Goal: Book appointment/travel/reservation

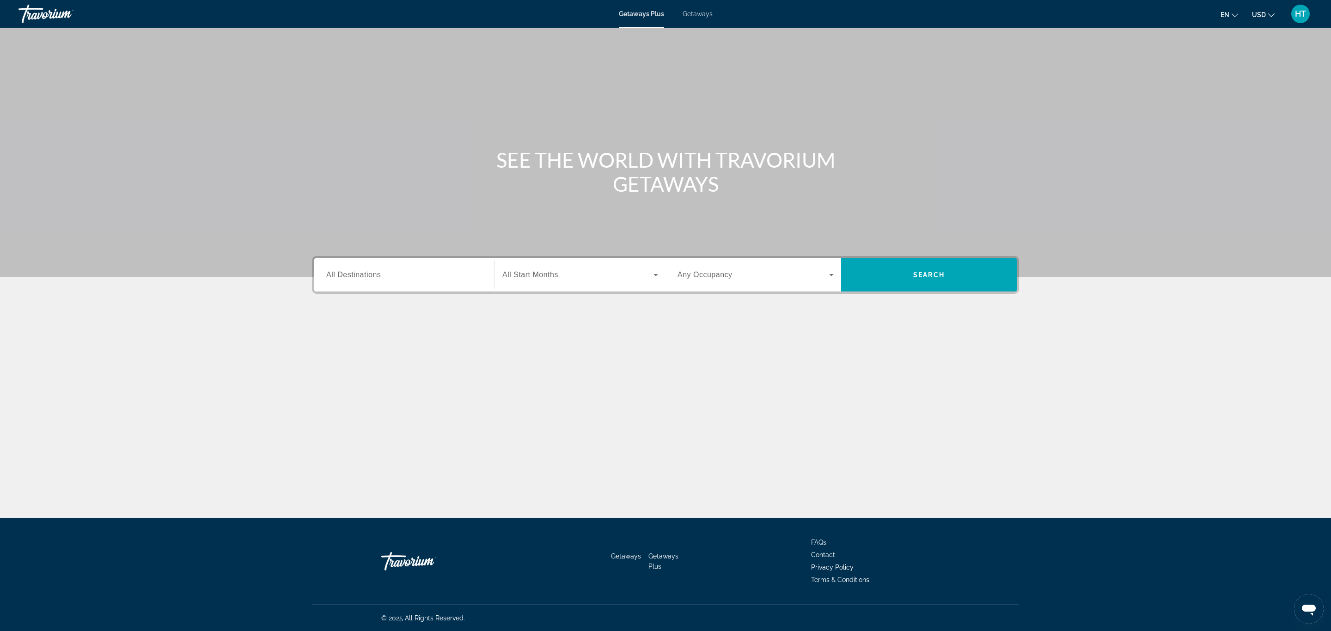
click at [425, 274] on input "Destination All Destinations" at bounding box center [404, 275] width 156 height 11
click at [322, 337] on icon "Toggle United States (28,136 units available)" at bounding box center [326, 338] width 9 height 9
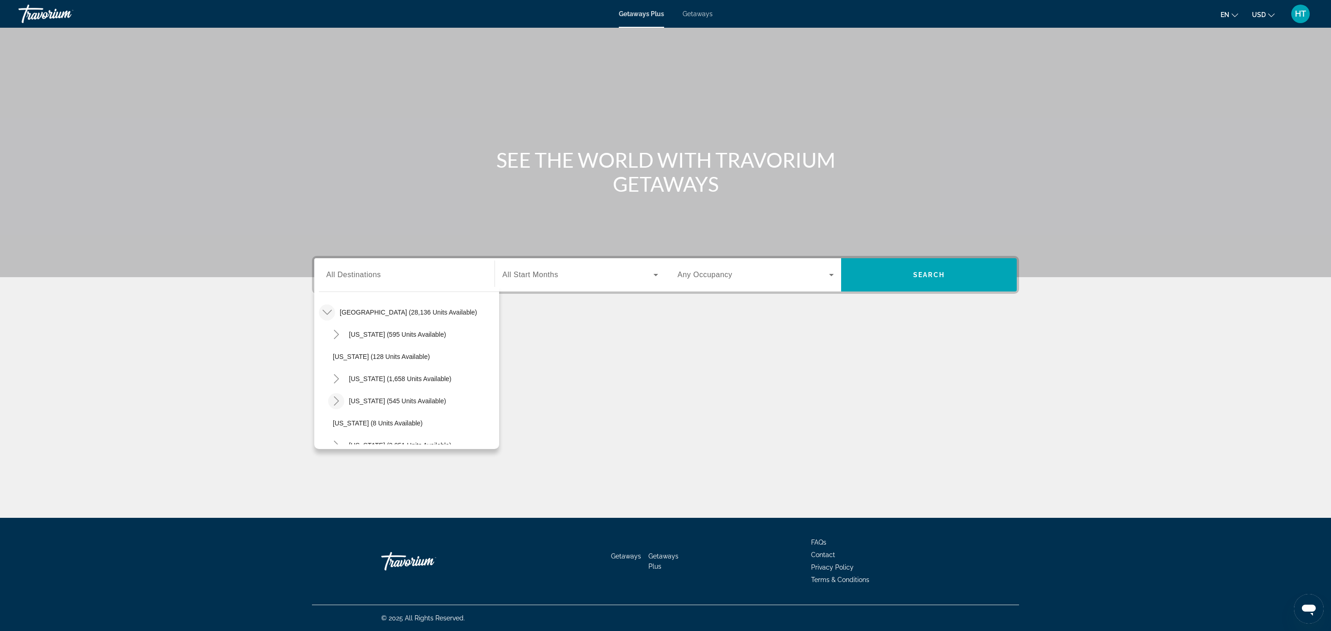
scroll to position [96, 0]
click at [336, 306] on icon "Toggle California (1,658 units available)" at bounding box center [336, 309] width 9 height 9
click at [367, 376] on span "San Diego & Southern (428 units available)" at bounding box center [404, 375] width 125 height 7
type input "**********"
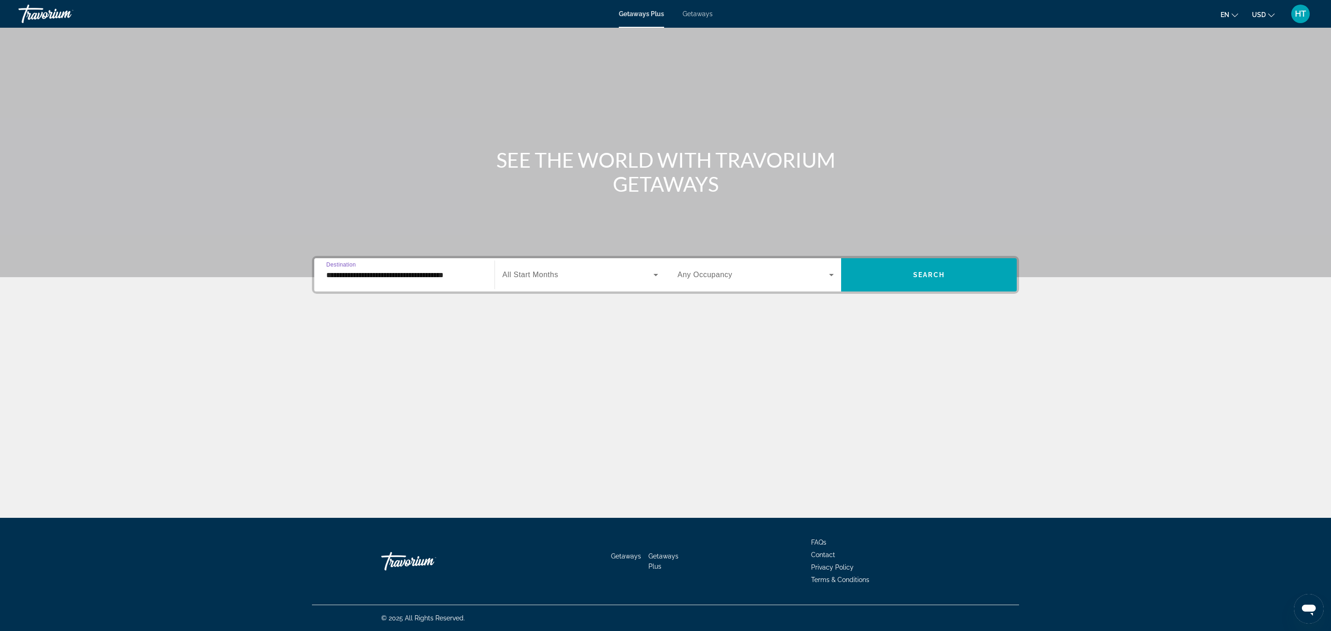
click at [555, 271] on span "All Start Months" at bounding box center [530, 275] width 56 height 8
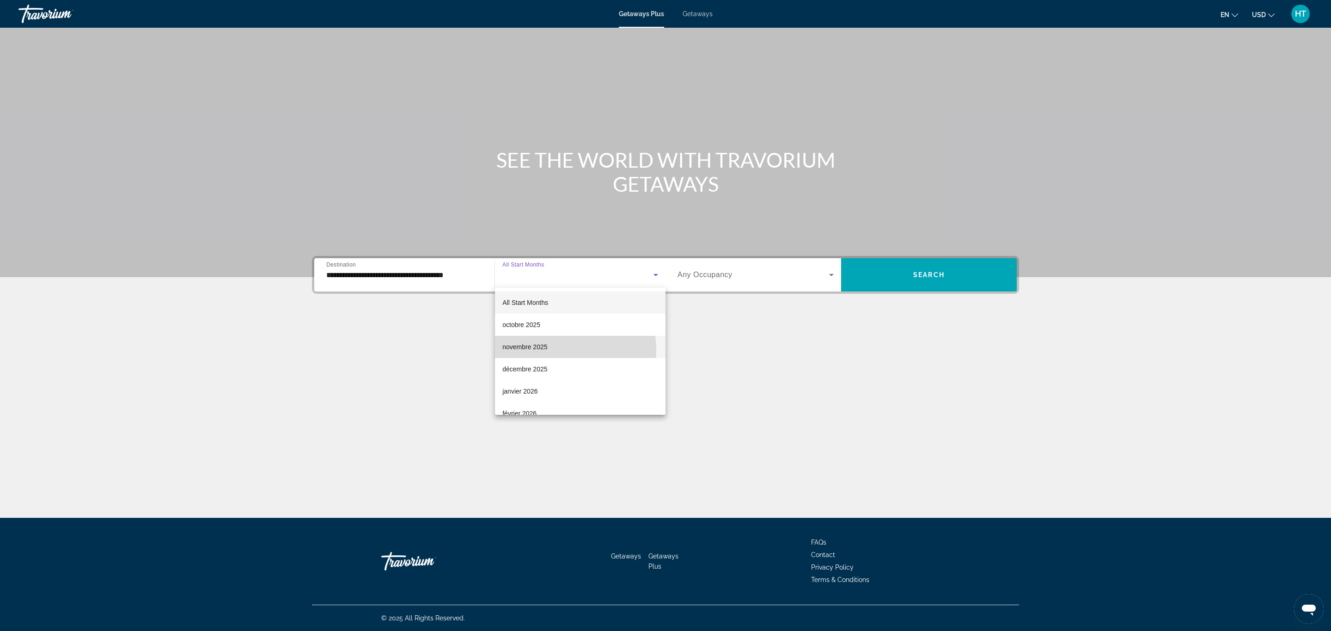
click at [549, 351] on mat-option "novembre 2025" at bounding box center [580, 347] width 170 height 22
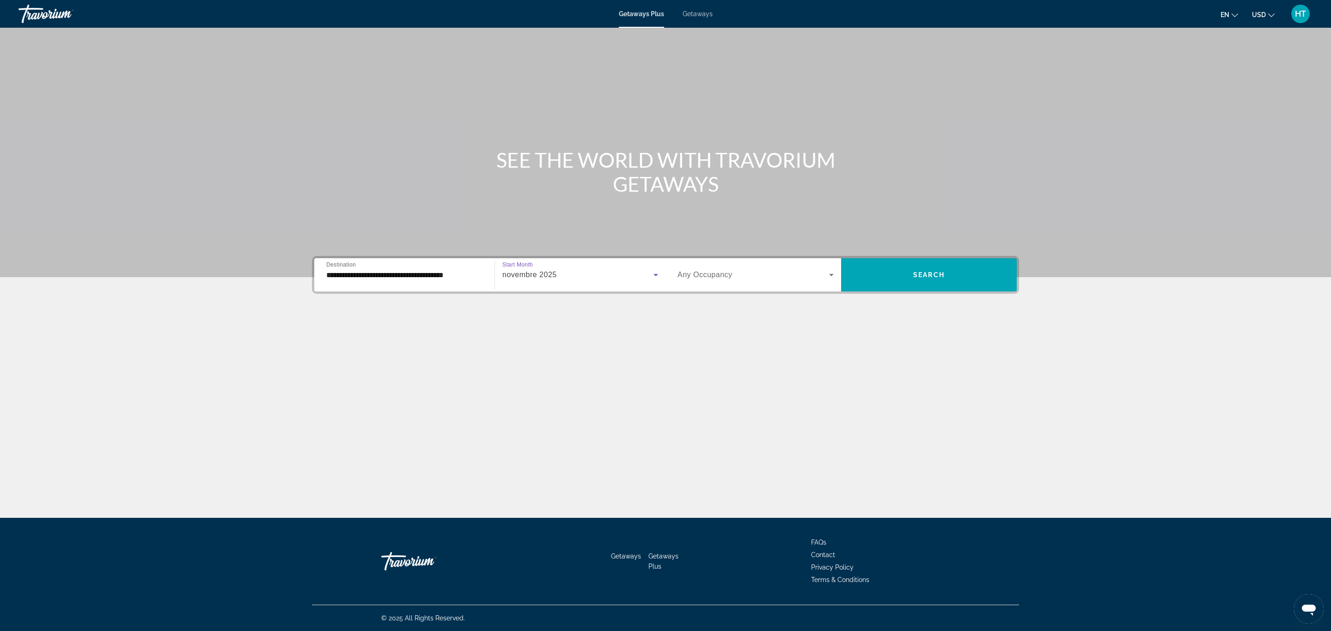
click at [704, 269] on span "Search widget" at bounding box center [753, 274] width 152 height 11
click at [714, 370] on mat-option "4 Travelers" at bounding box center [755, 369] width 171 height 22
click at [958, 266] on span "Search widget" at bounding box center [929, 275] width 176 height 22
click at [382, 280] on input "Destination All Destinations" at bounding box center [404, 275] width 156 height 11
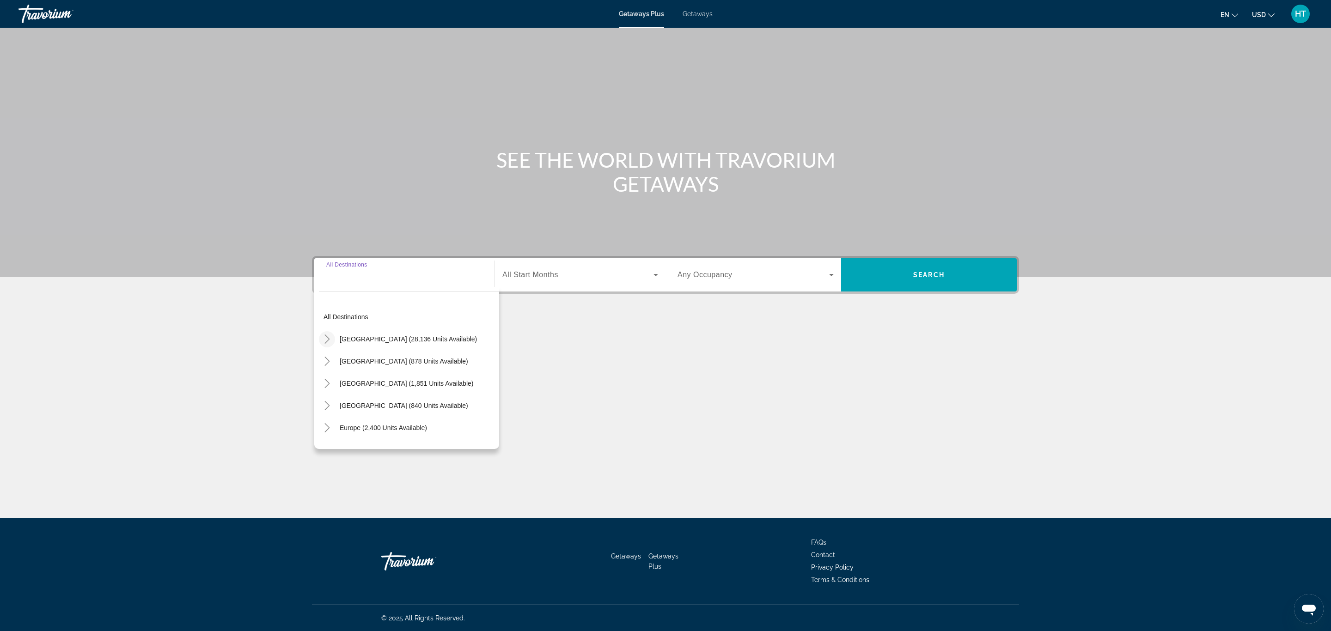
click at [323, 340] on icon "Toggle United States (28,136 units available)" at bounding box center [326, 338] width 9 height 9
click at [333, 377] on icon "Toggle California (1,658 units available)" at bounding box center [336, 378] width 9 height 9
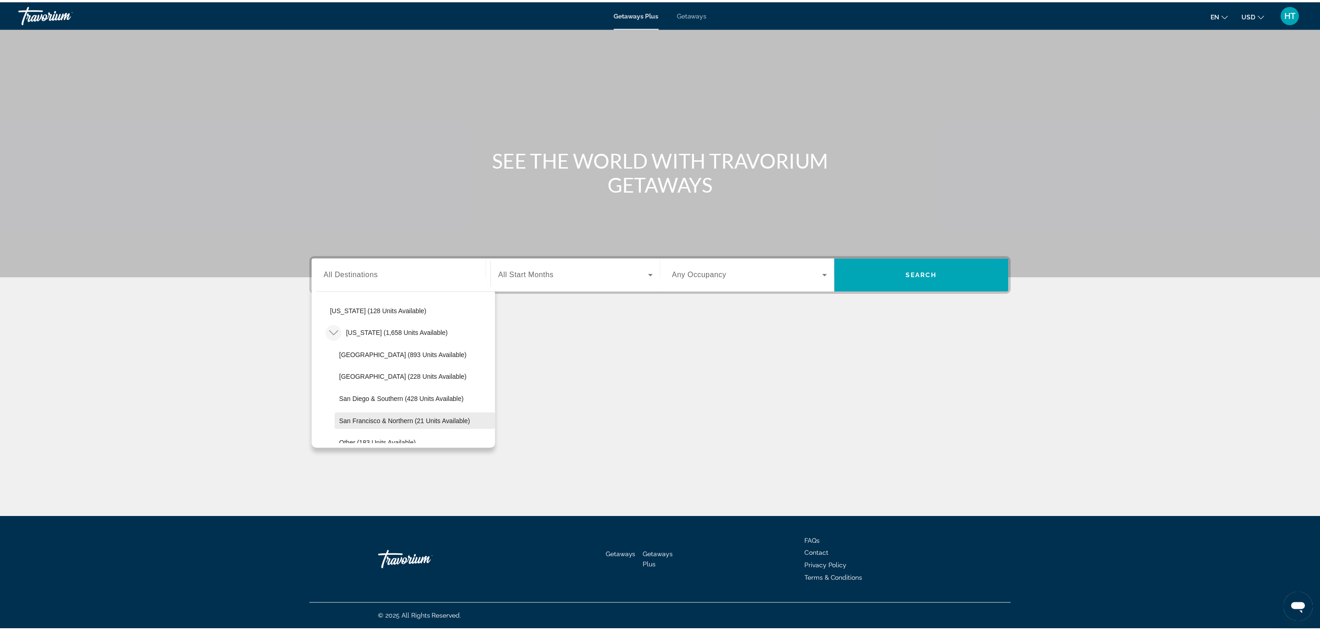
scroll to position [96, 0]
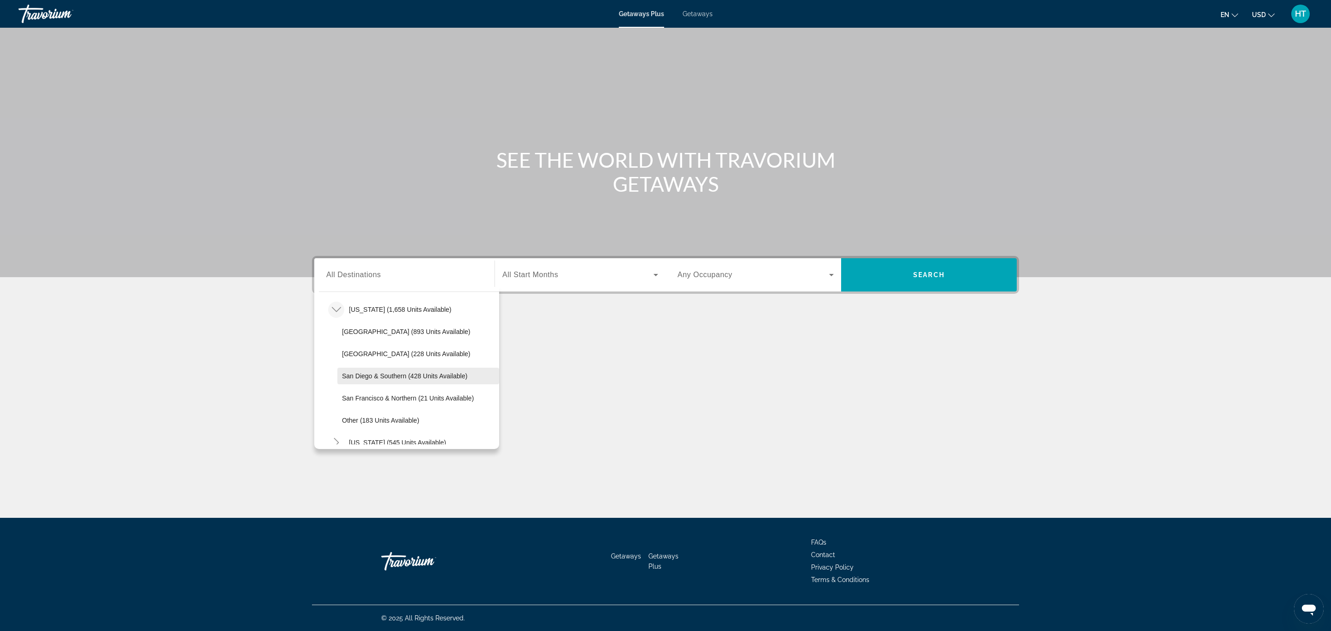
click at [385, 374] on span "San Diego & Southern (428 units available)" at bounding box center [404, 375] width 125 height 7
type input "**********"
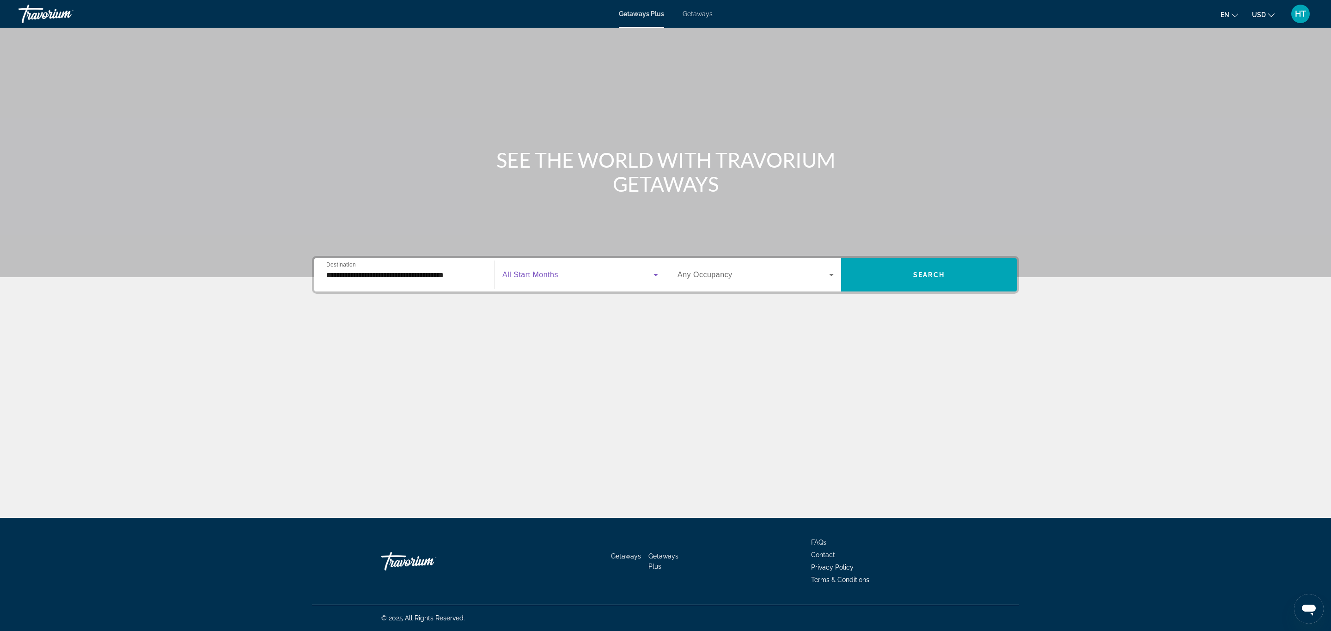
click at [561, 273] on span "Search widget" at bounding box center [577, 274] width 151 height 11
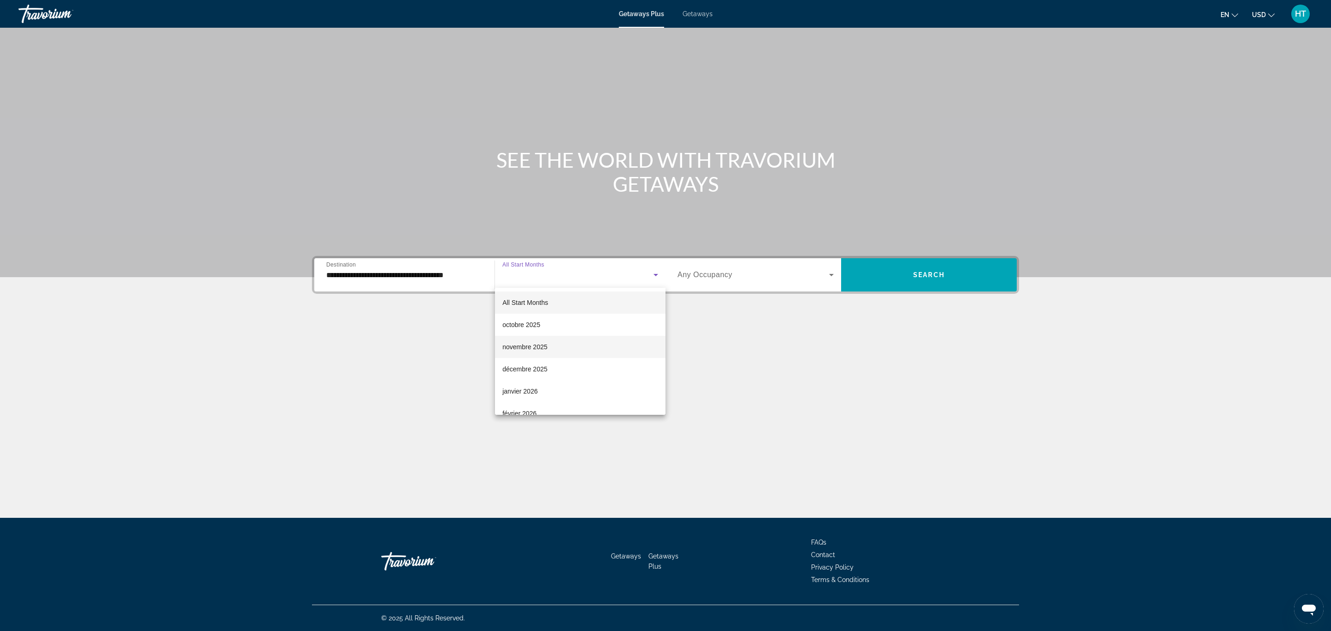
click at [561, 343] on mat-option "novembre 2025" at bounding box center [580, 347] width 170 height 22
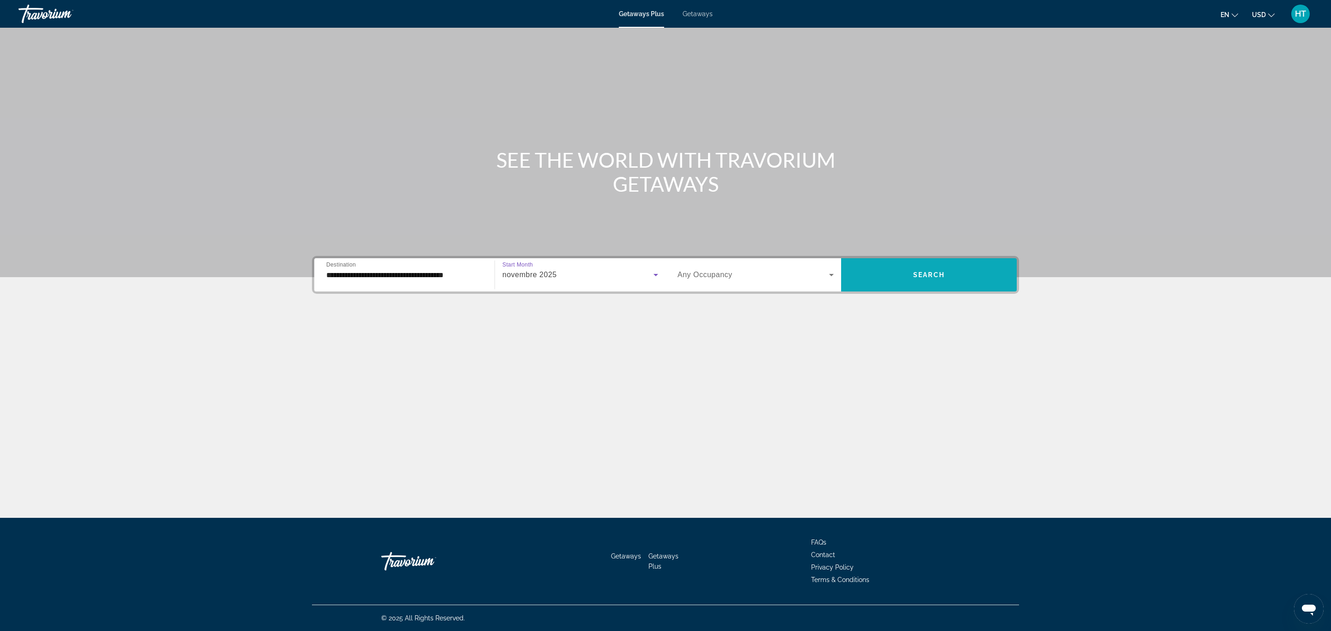
click at [934, 268] on span "Search widget" at bounding box center [929, 275] width 176 height 22
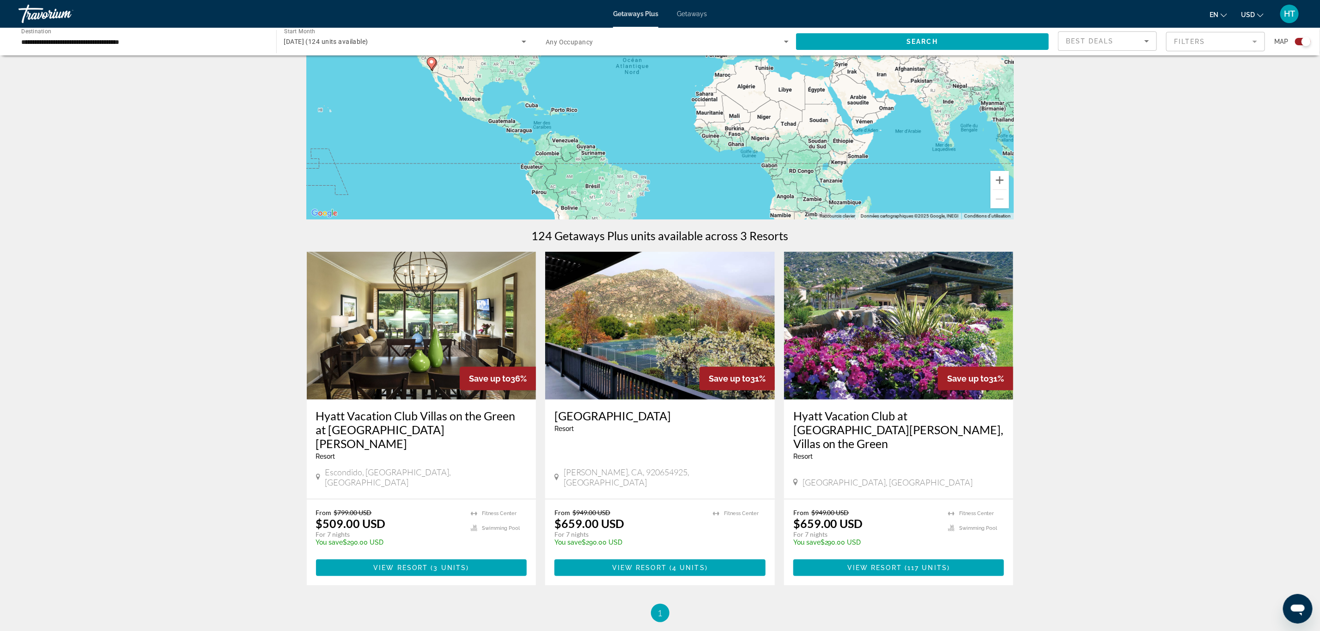
scroll to position [222, 0]
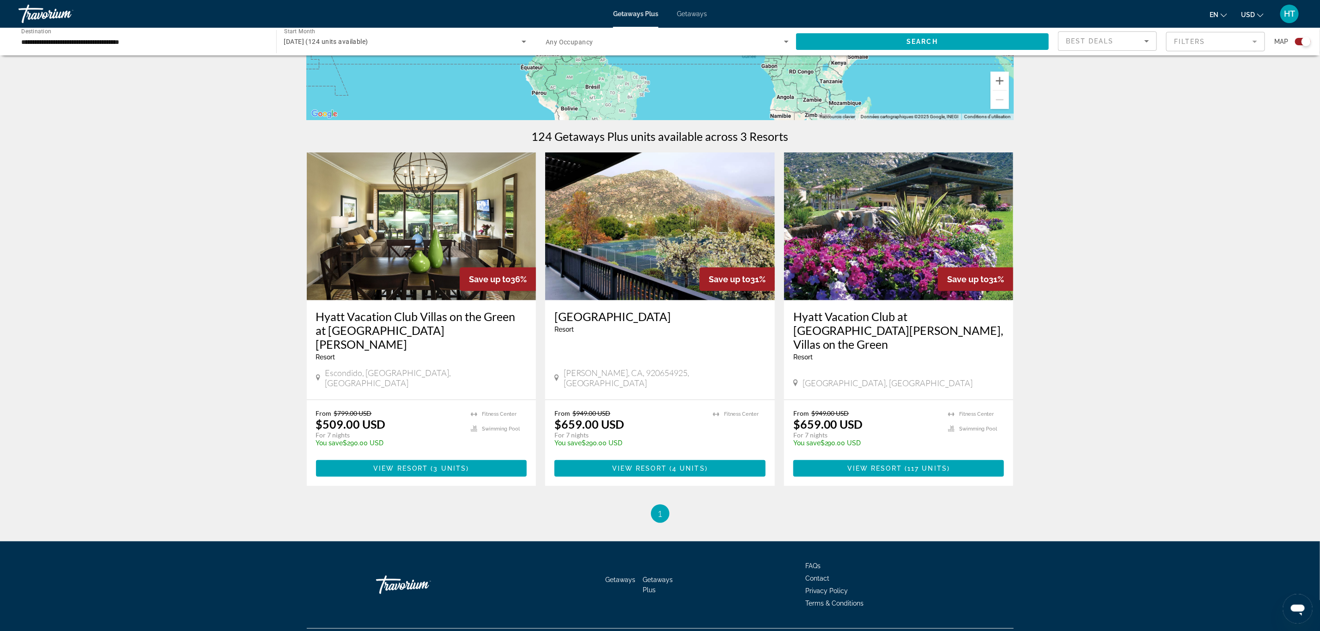
click at [685, 13] on span "Getaways" at bounding box center [692, 13] width 30 height 7
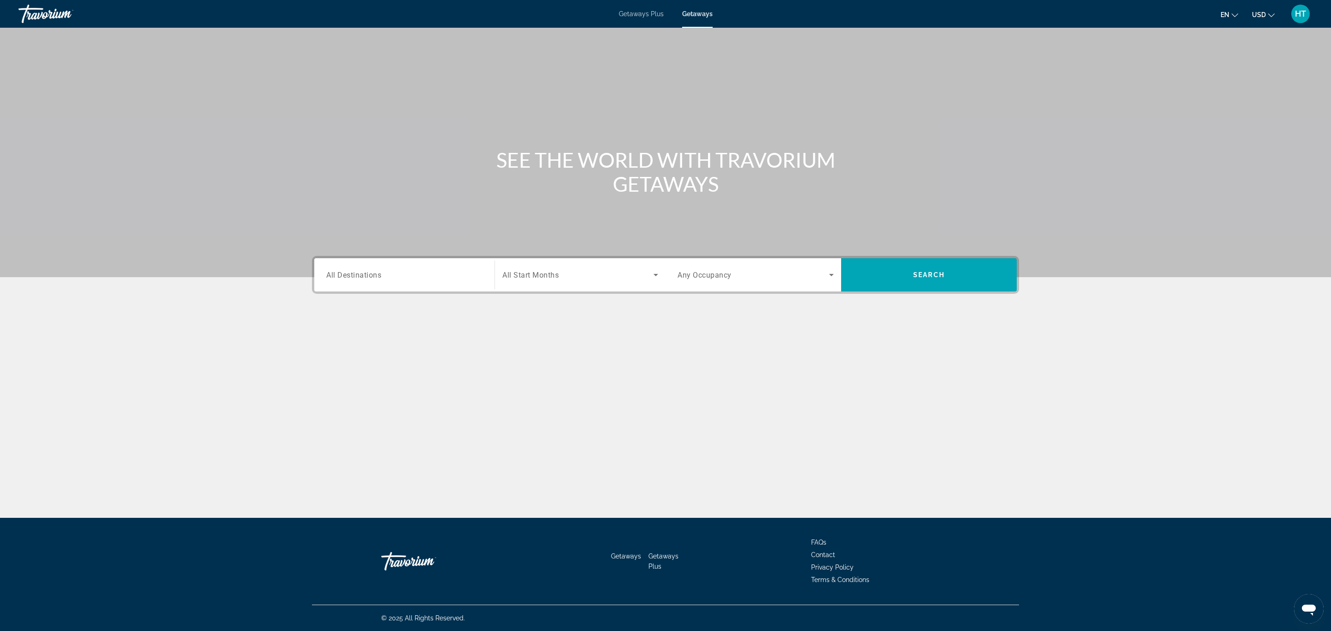
click at [412, 266] on div "Search widget" at bounding box center [404, 275] width 156 height 26
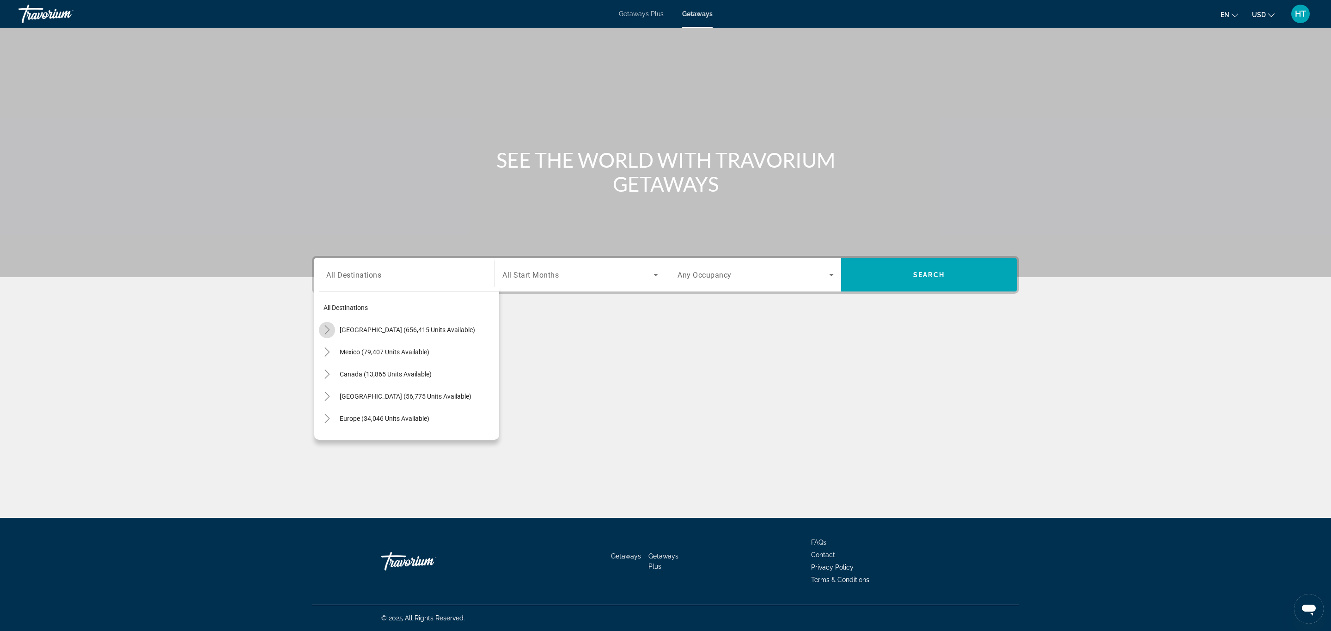
click at [327, 328] on icon "Toggle United States (656,415 units available)" at bounding box center [326, 329] width 5 height 9
click at [333, 392] on icon "Toggle California (78,058 units available)" at bounding box center [336, 391] width 9 height 9
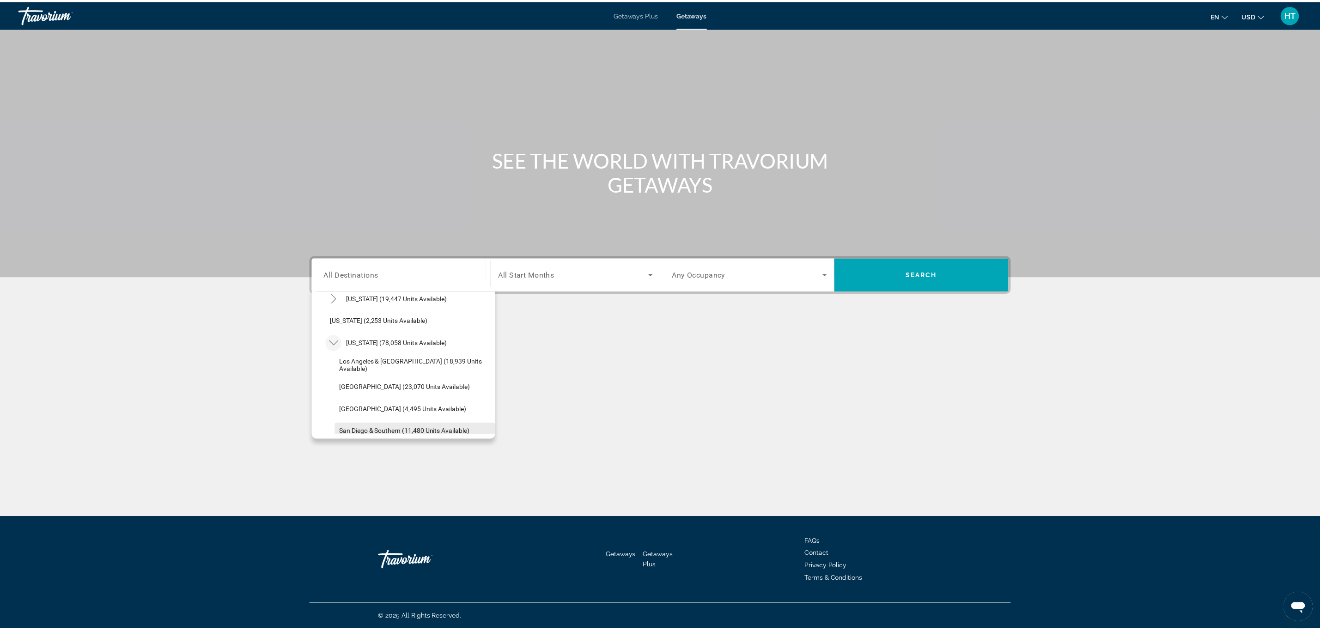
scroll to position [96, 0]
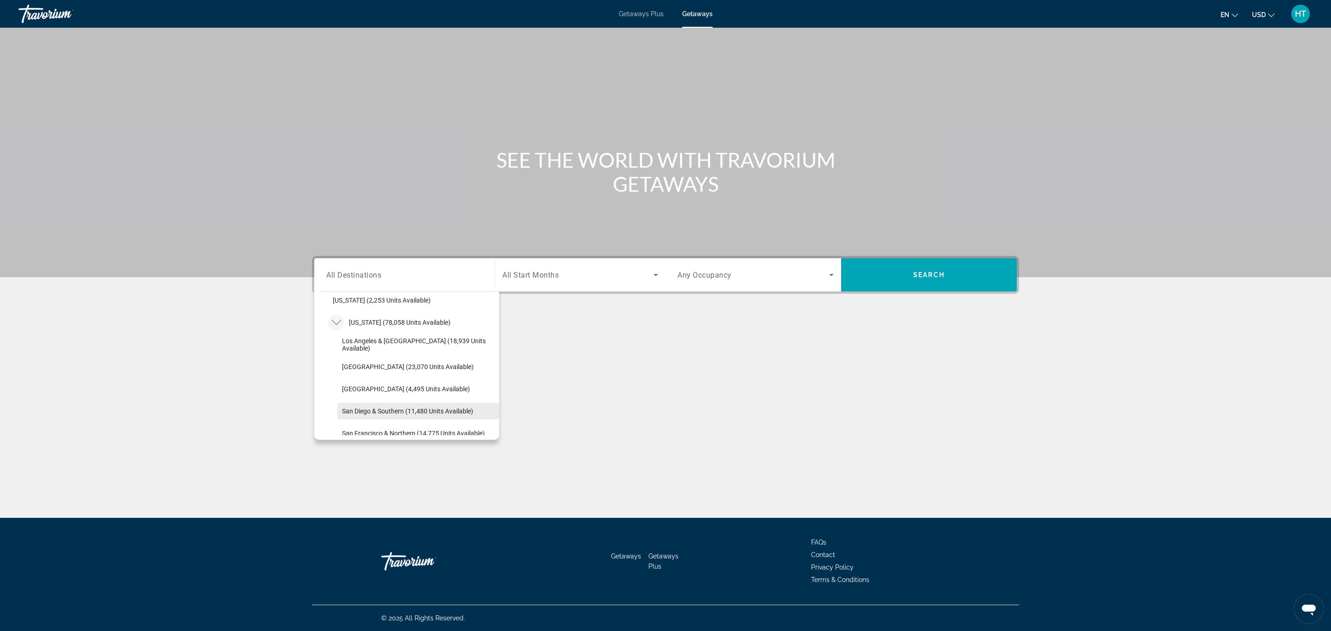
click at [384, 405] on span "Search widget" at bounding box center [418, 411] width 162 height 22
type input "**********"
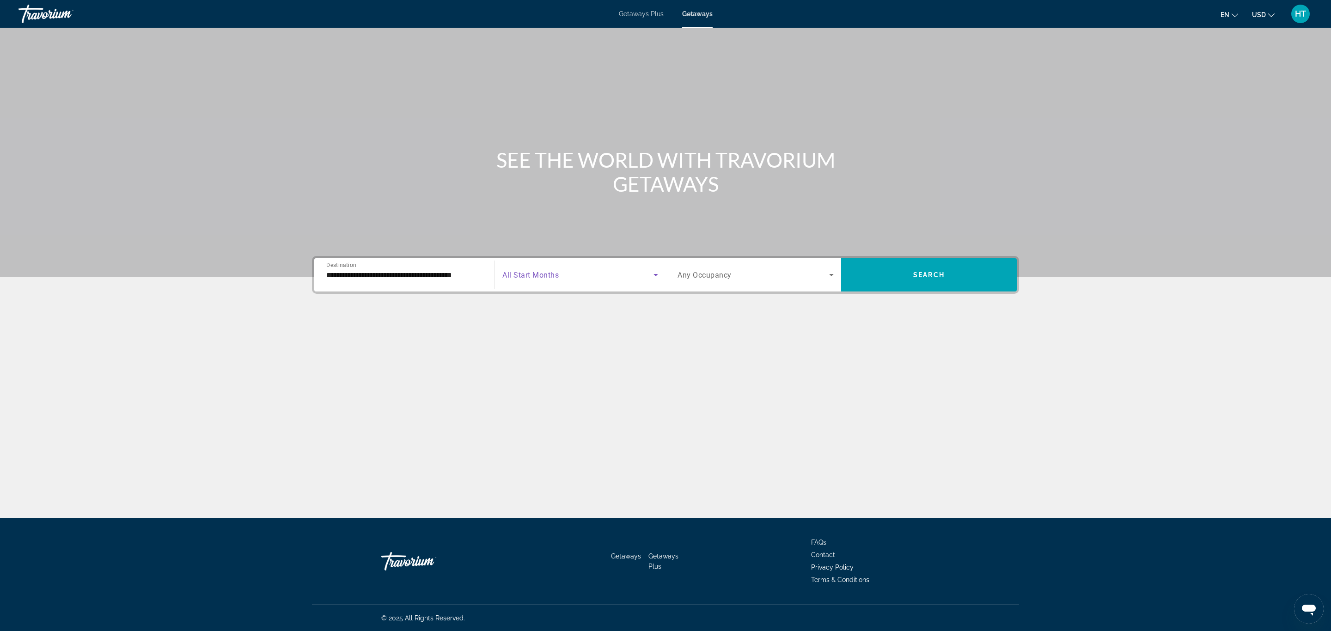
click at [565, 272] on span "Search widget" at bounding box center [577, 274] width 151 height 11
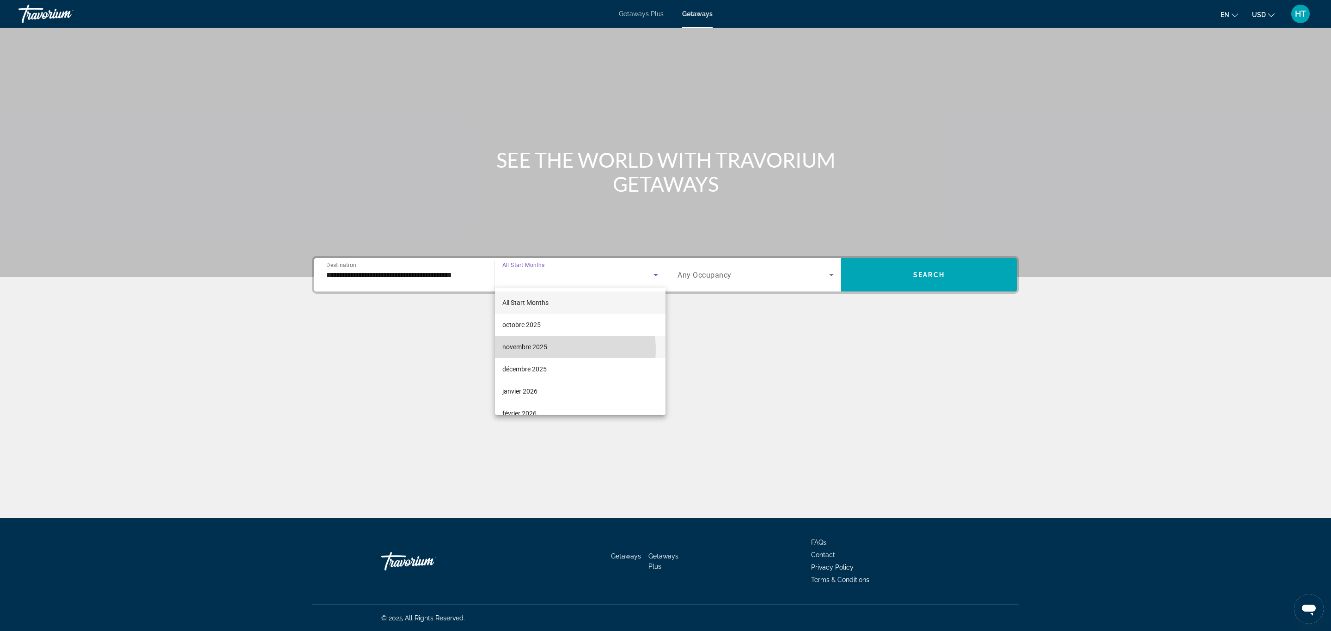
click at [555, 350] on mat-option "novembre 2025" at bounding box center [580, 347] width 170 height 22
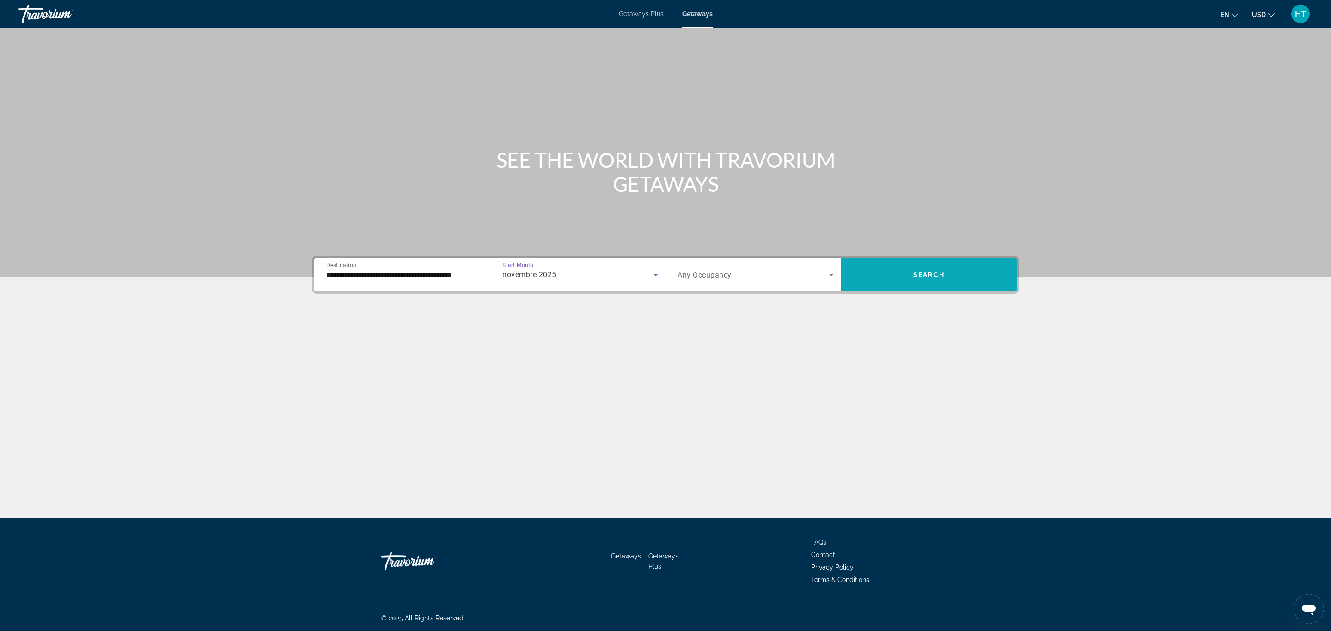
click at [930, 267] on span "Search widget" at bounding box center [929, 275] width 176 height 22
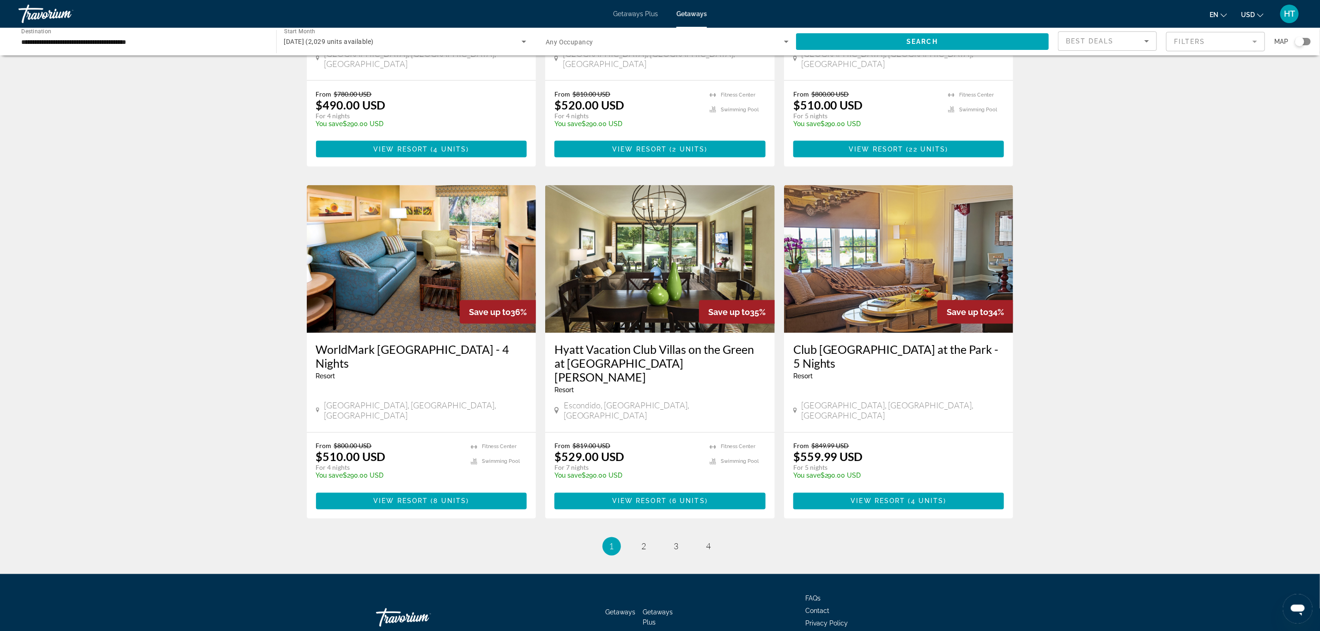
scroll to position [920, 0]
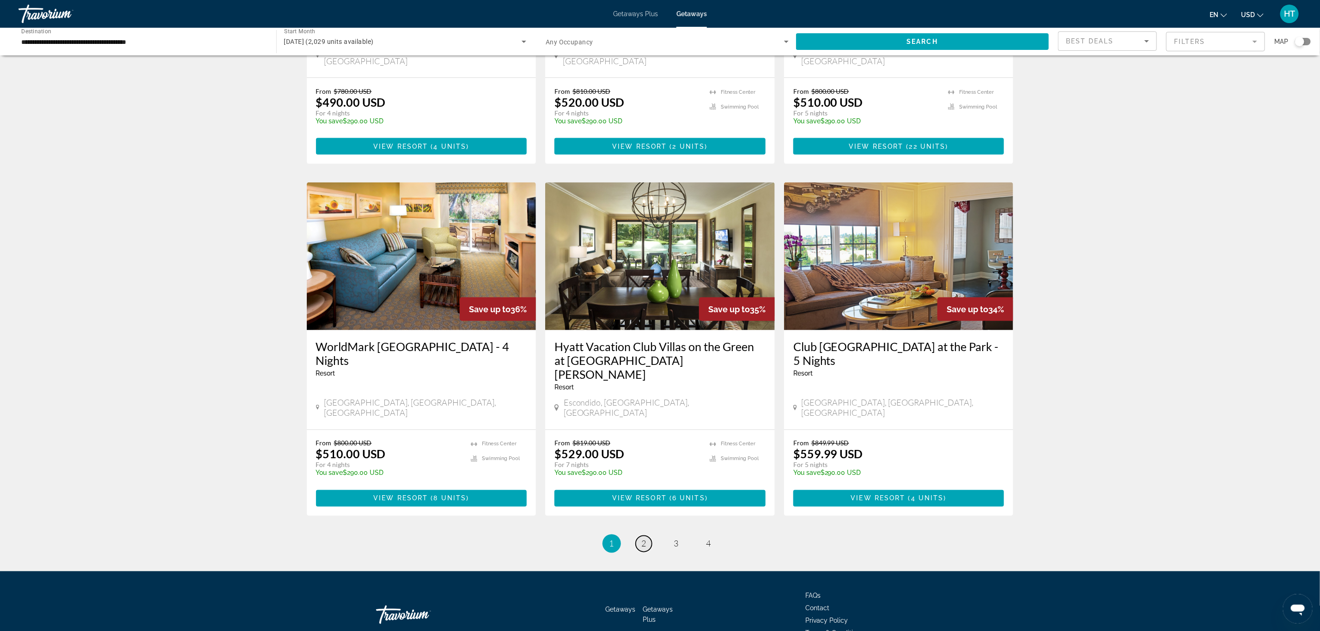
click at [644, 539] on span "2" at bounding box center [644, 544] width 5 height 10
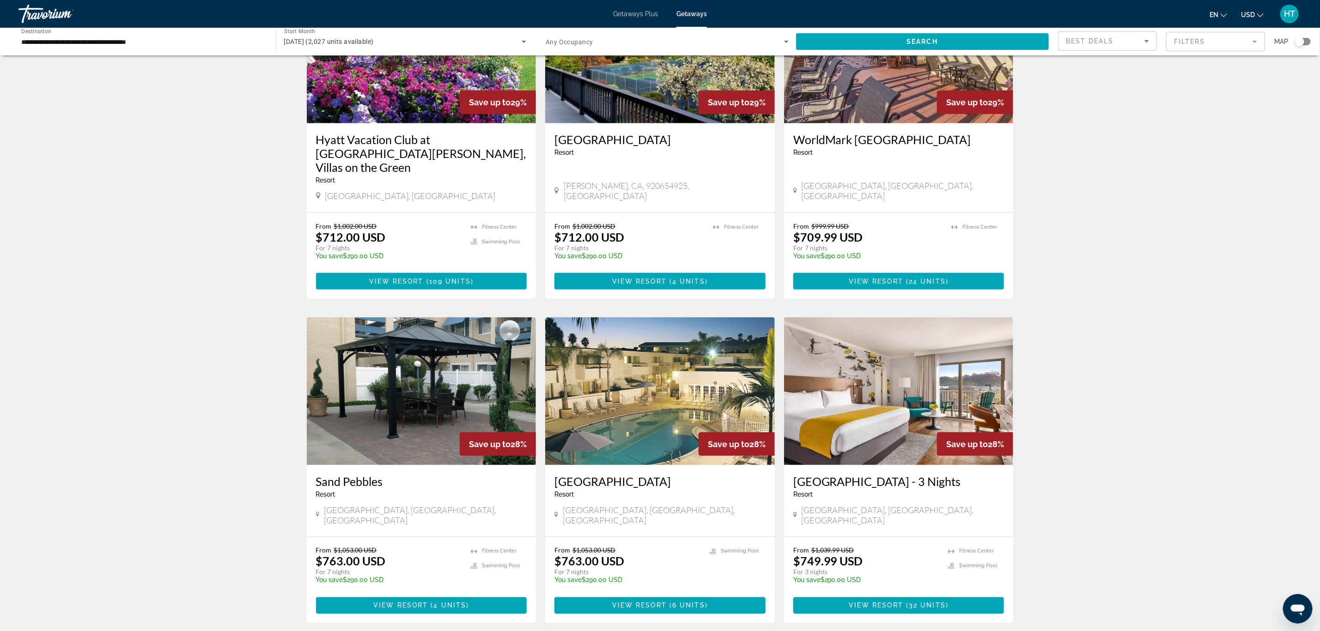
scroll to position [832, 0]
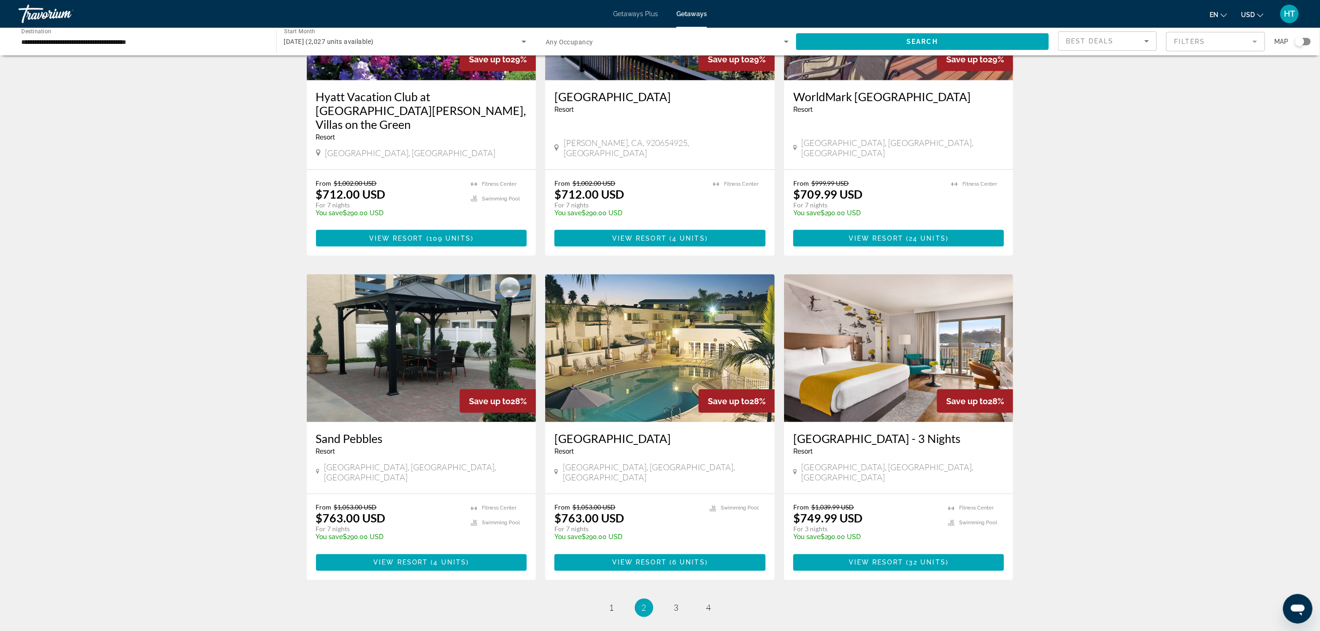
click at [657, 431] on h3 "[GEOGRAPHIC_DATA]" at bounding box center [659, 438] width 211 height 14
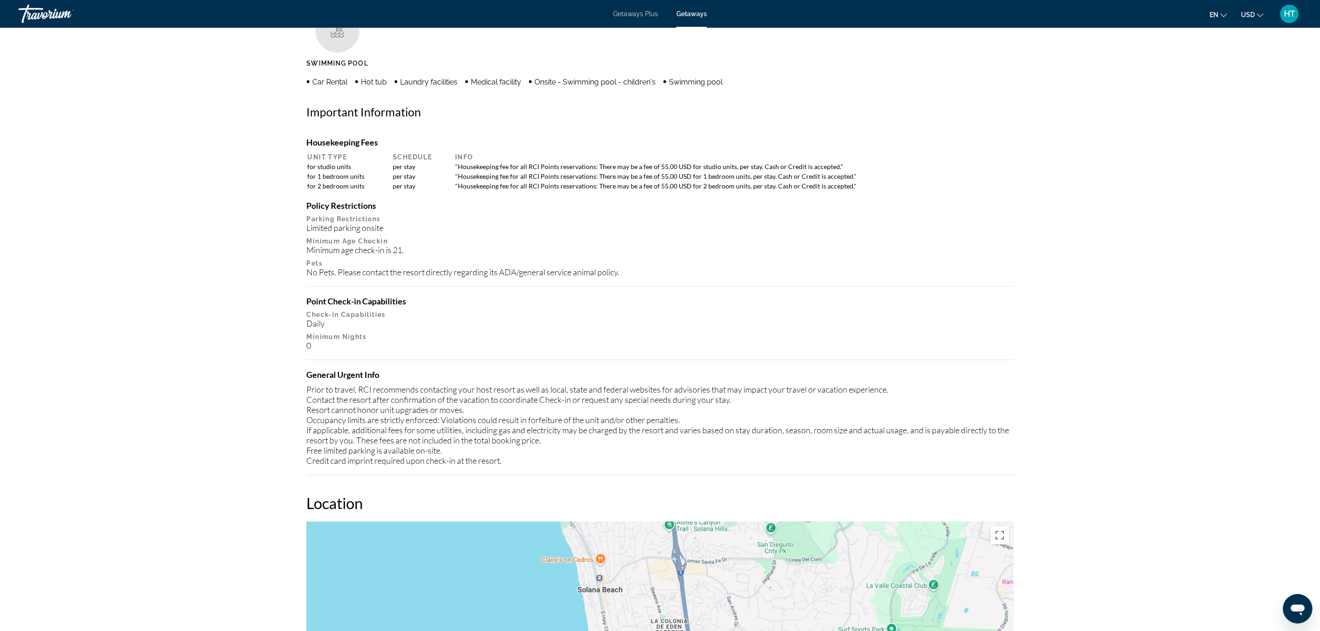
scroll to position [741, 0]
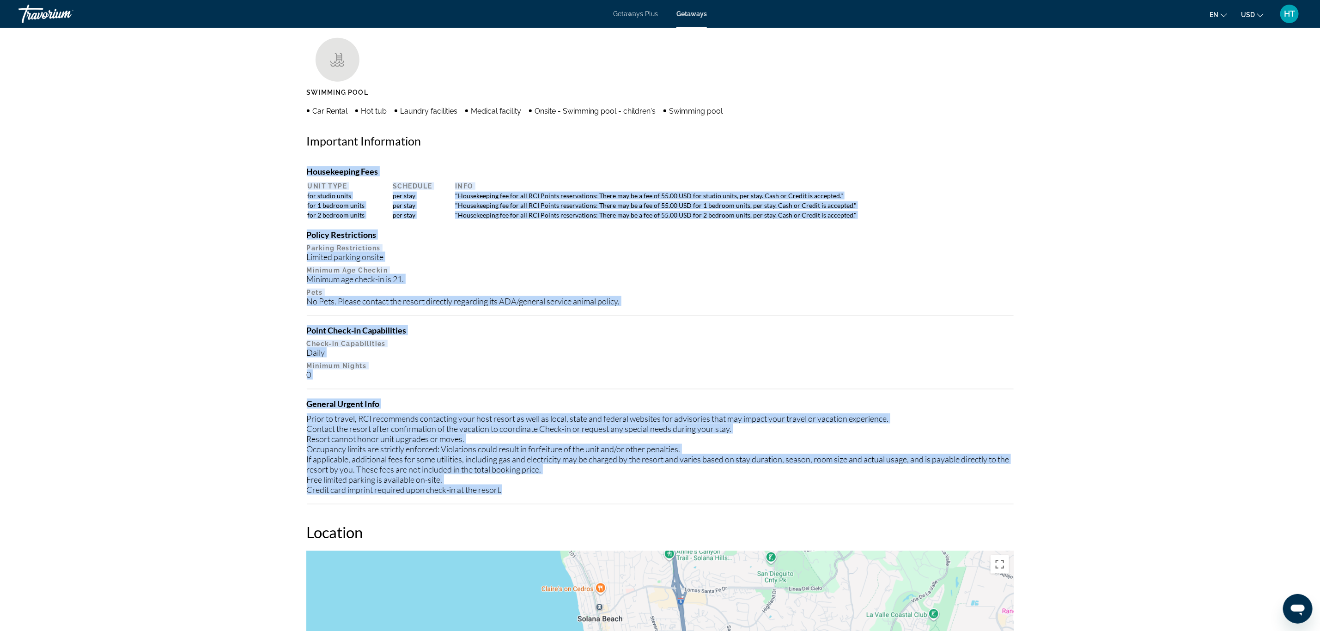
drag, startPoint x: 516, startPoint y: 490, endPoint x: 308, endPoint y: 167, distance: 384.1
click at [308, 167] on div "Housekeeping Fees Unit Type Schedule Info for studio units per stay "Housekeepi…" at bounding box center [660, 335] width 707 height 338
click at [256, 233] on div "prev next [GEOGRAPHIC_DATA], [GEOGRAPHIC_DATA], [GEOGRAPHIC_DATA] Winners Circl…" at bounding box center [660, 560] width 1320 height 2548
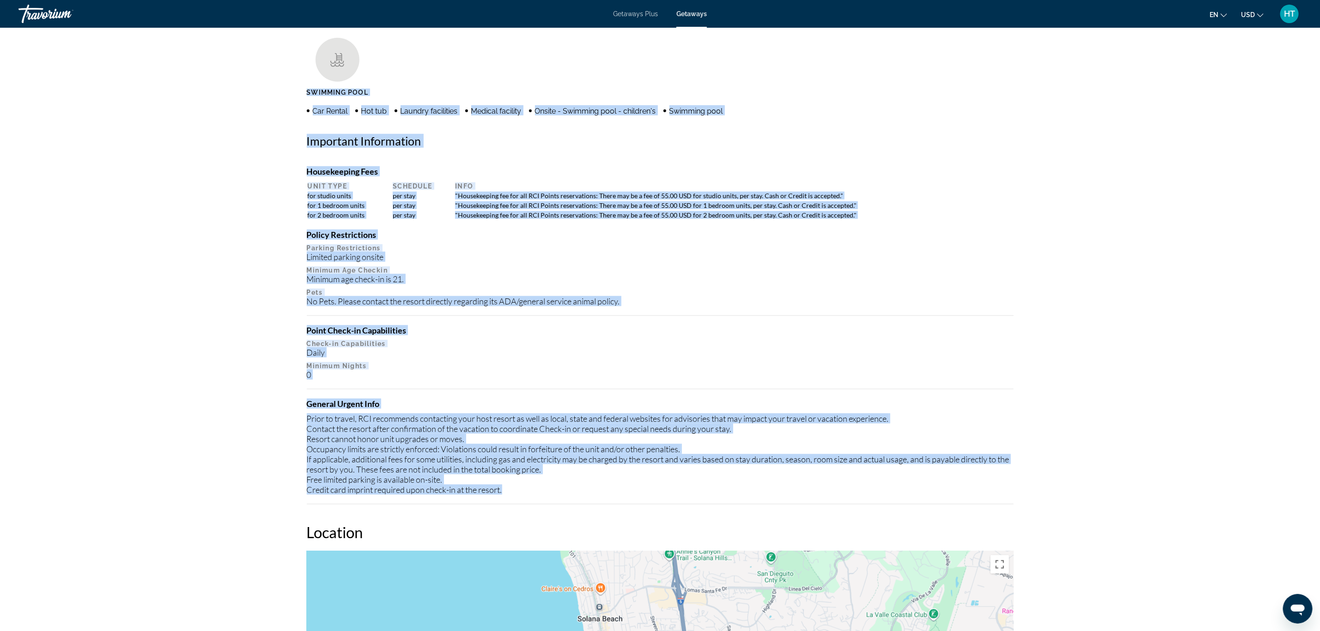
drag, startPoint x: 486, startPoint y: 477, endPoint x: 301, endPoint y: 93, distance: 426.3
copy div "Swimming Pool Car Rental Hot tub Laundry facilities Medical facility Onsite - S…"
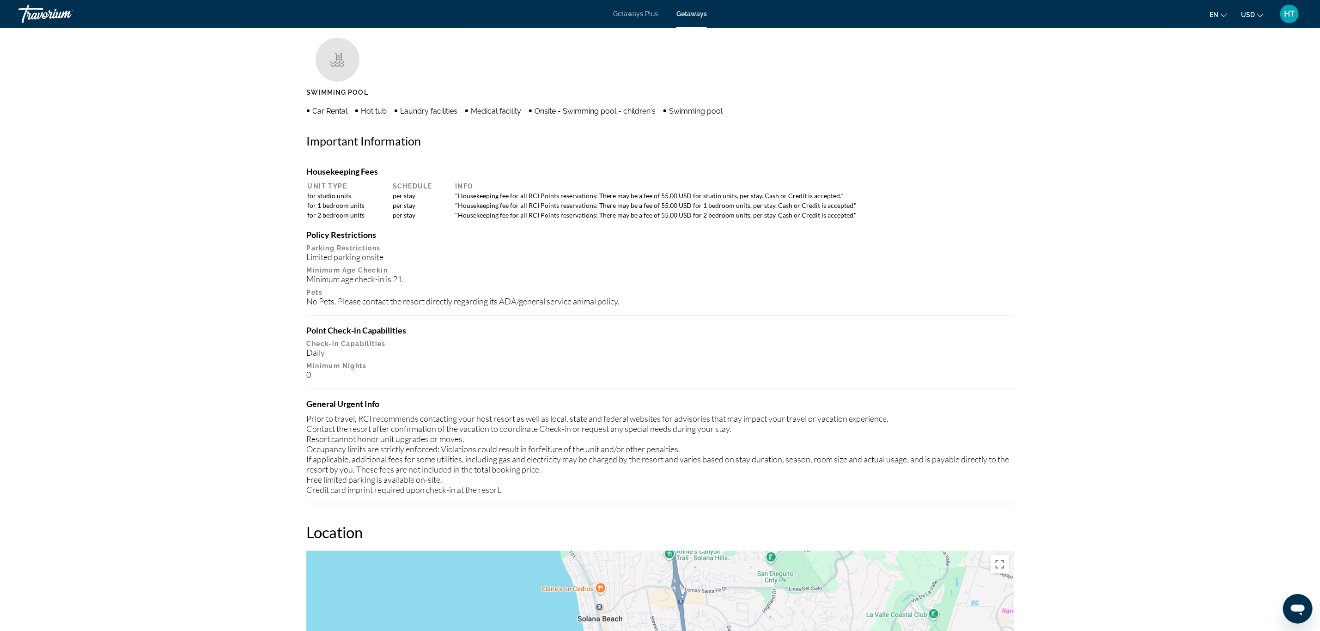
click at [528, 497] on div "Housekeeping Fees Unit Type Schedule Info for studio units per stay "Housekeepi…" at bounding box center [660, 335] width 707 height 338
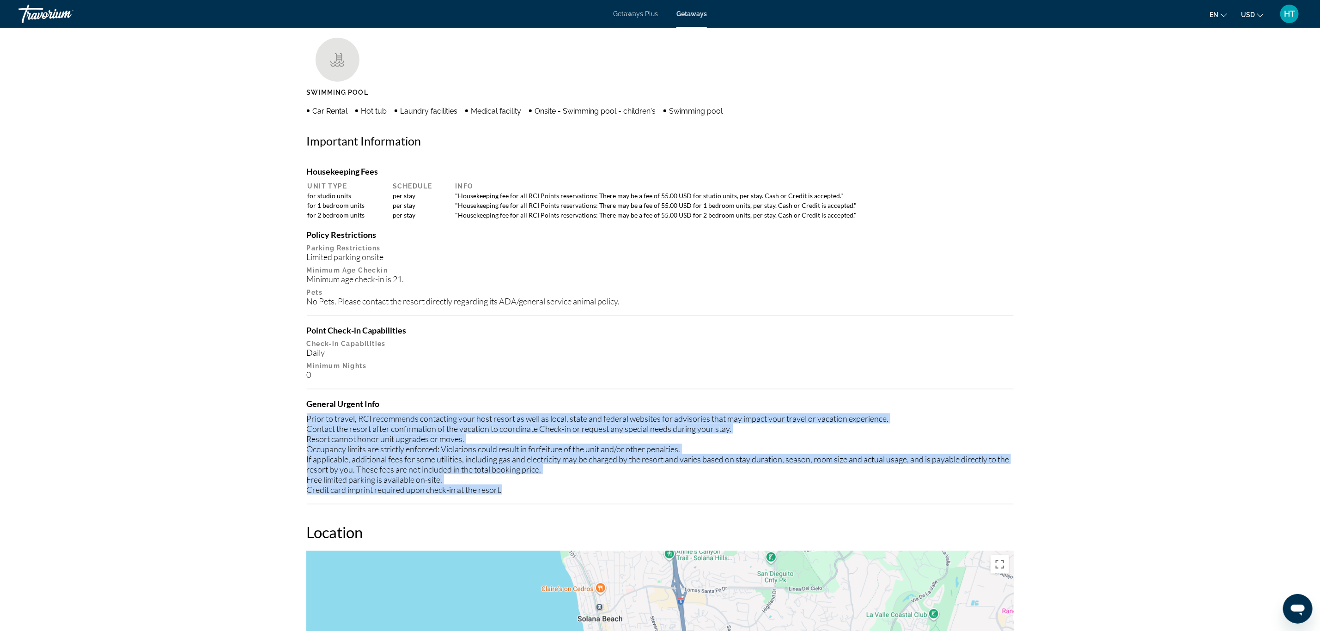
drag, startPoint x: 528, startPoint y: 490, endPoint x: 307, endPoint y: 416, distance: 233.3
click at [307, 416] on div "Prior to travel, RCI recommends contacting your host resort as well as local, s…" at bounding box center [660, 453] width 707 height 81
copy div "Prior to travel, RCI recommends contacting your host resort as well as local, s…"
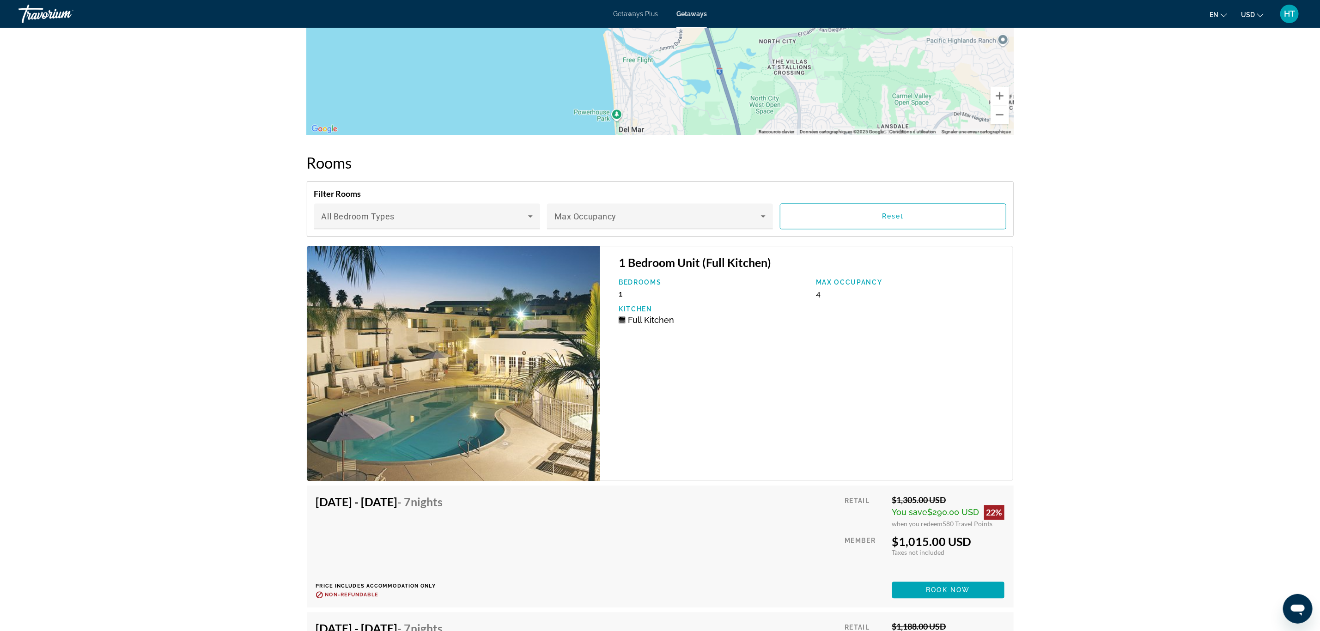
scroll to position [1712, 0]
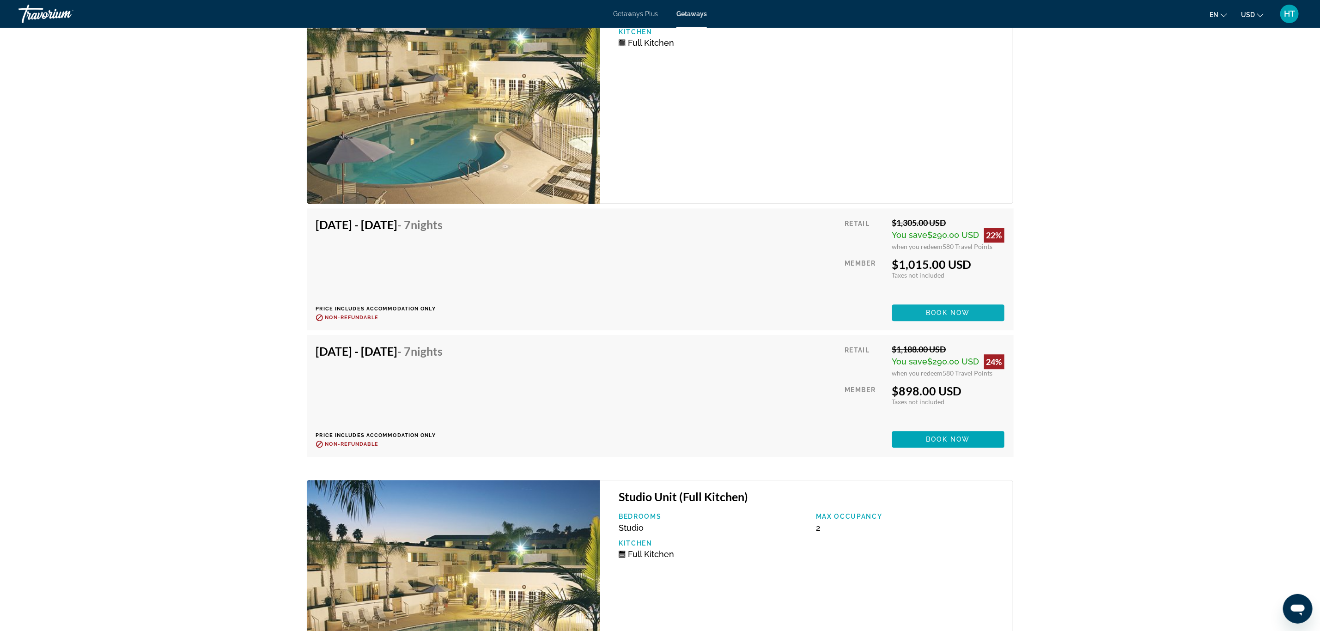
click at [931, 310] on span "Book now" at bounding box center [948, 312] width 44 height 7
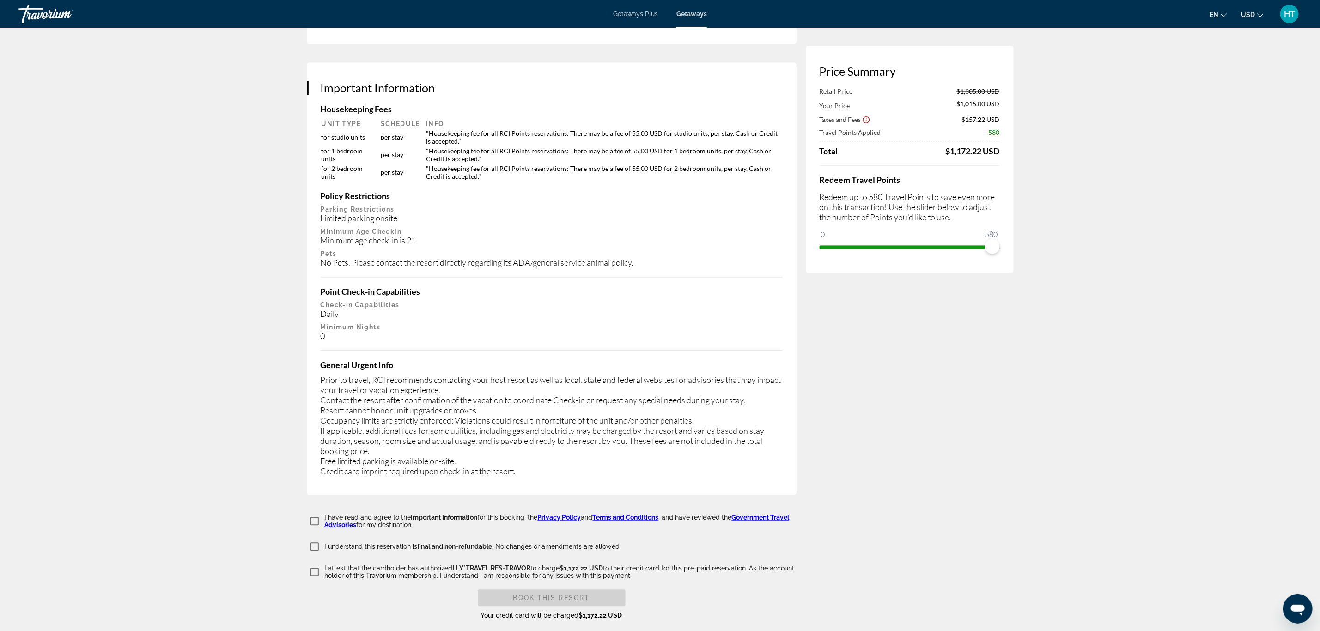
scroll to position [1317, 0]
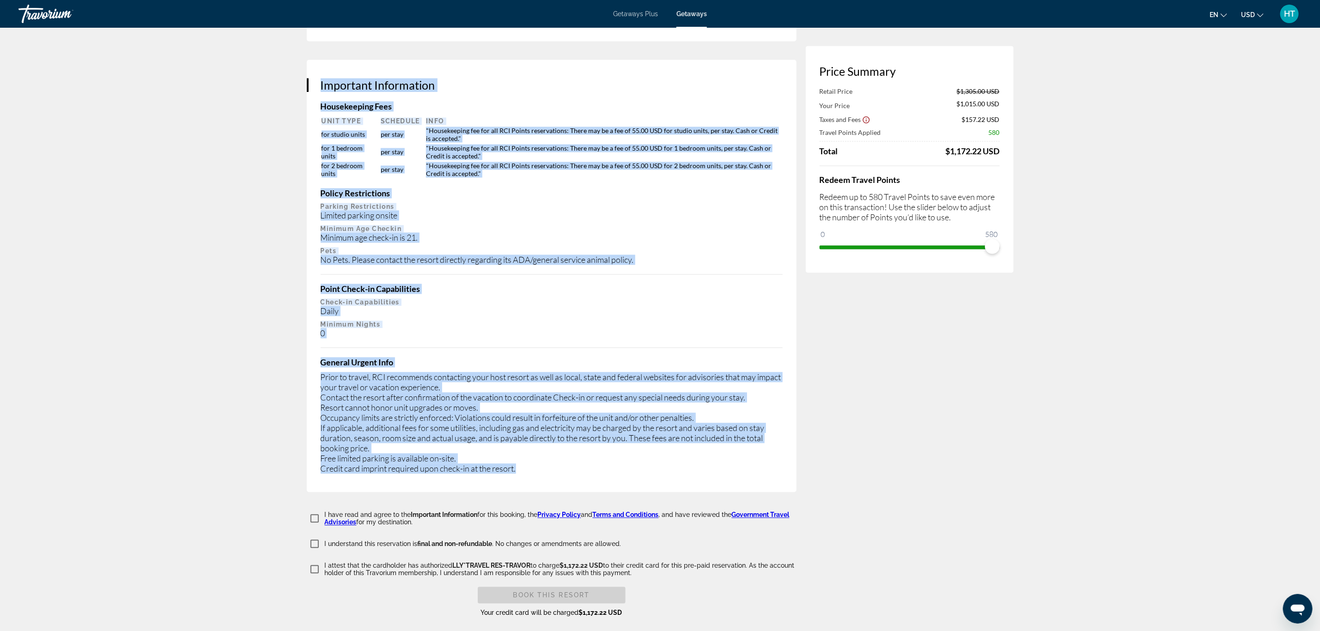
drag, startPoint x: 545, startPoint y: 452, endPoint x: 320, endPoint y: 71, distance: 443.0
click at [320, 71] on div "Important Information Housekeeping Fees Unit Type Schedule Info for studio unit…" at bounding box center [552, 276] width 490 height 432
copy div "Important Information Housekeeping Fees Unit Type Schedule Info for studio unit…"
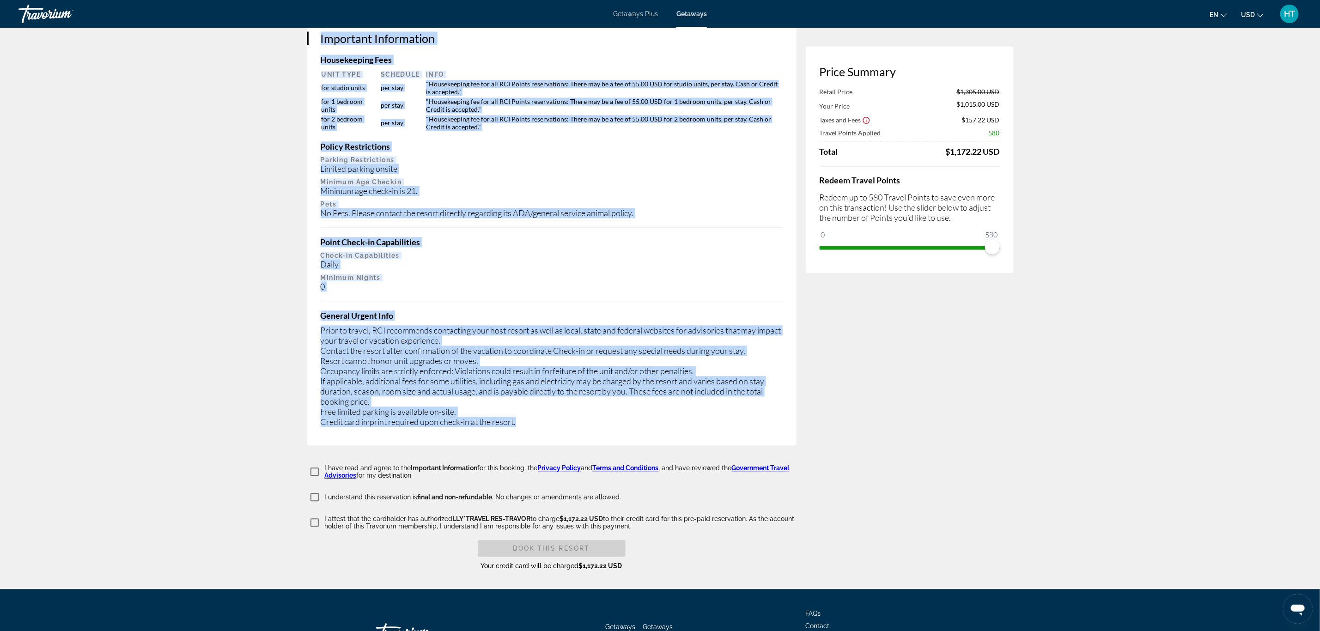
scroll to position [1418, 0]
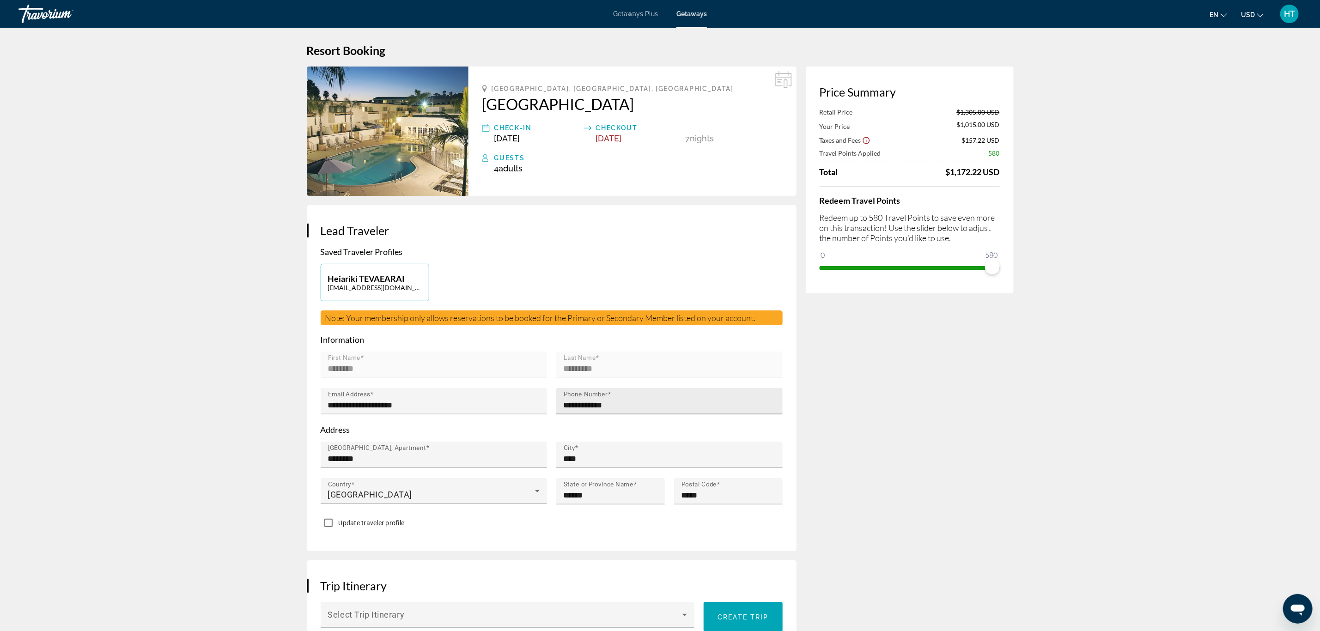
scroll to position [0, 0]
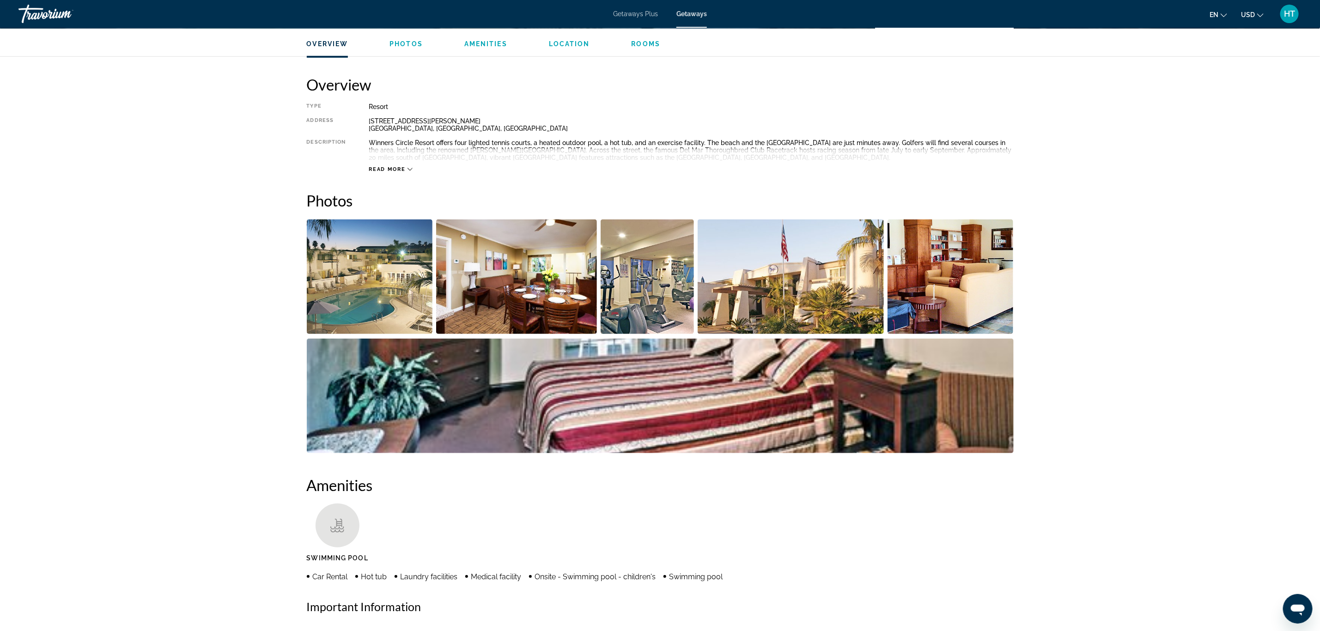
scroll to position [277, 0]
click at [407, 168] on icon "Main content" at bounding box center [409, 168] width 5 height 5
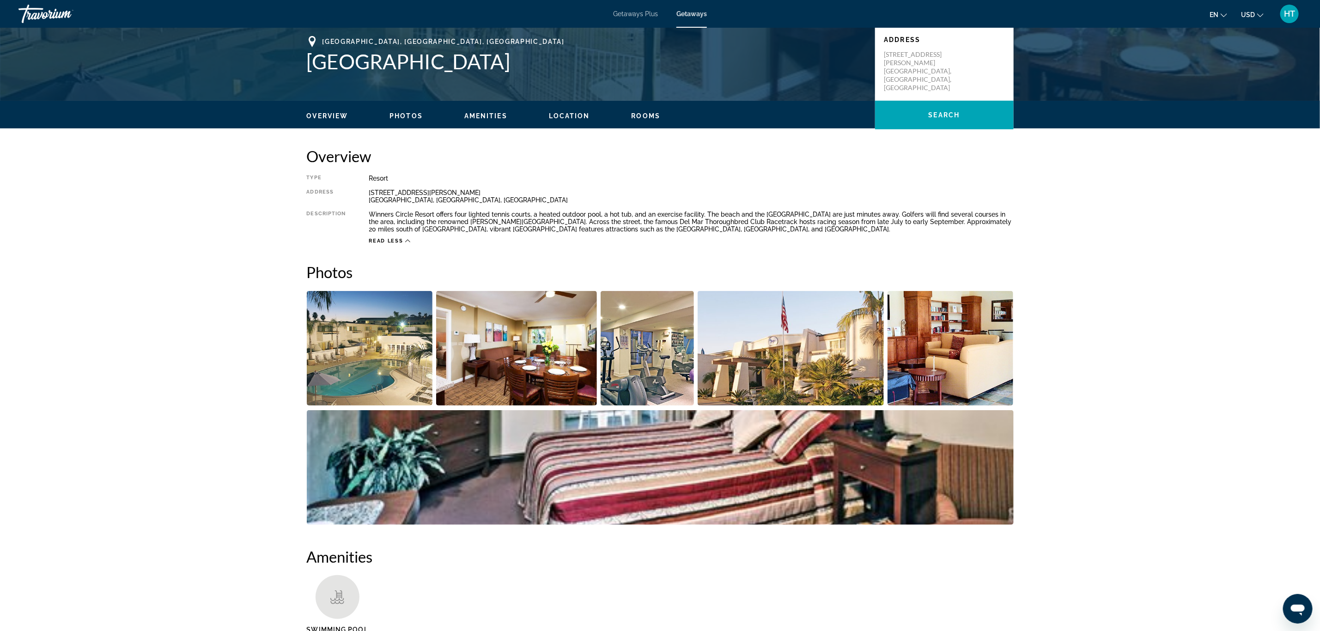
scroll to position [187, 0]
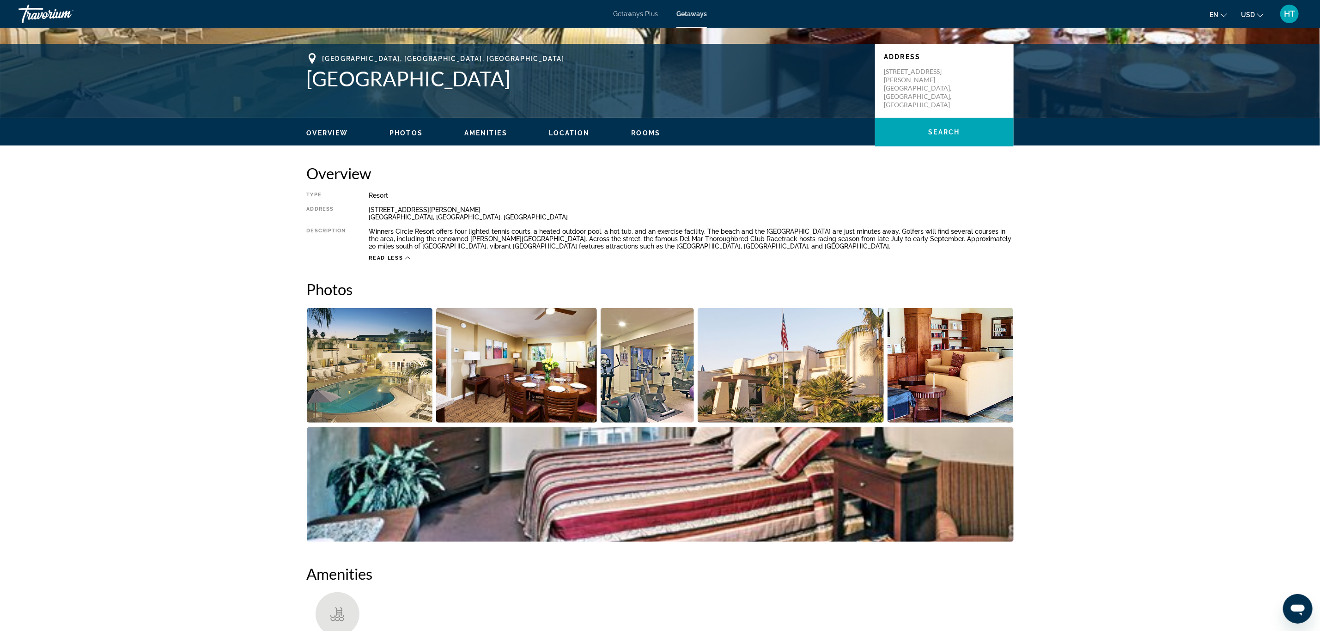
click at [407, 358] on img "Open full-screen image slider" at bounding box center [370, 365] width 126 height 115
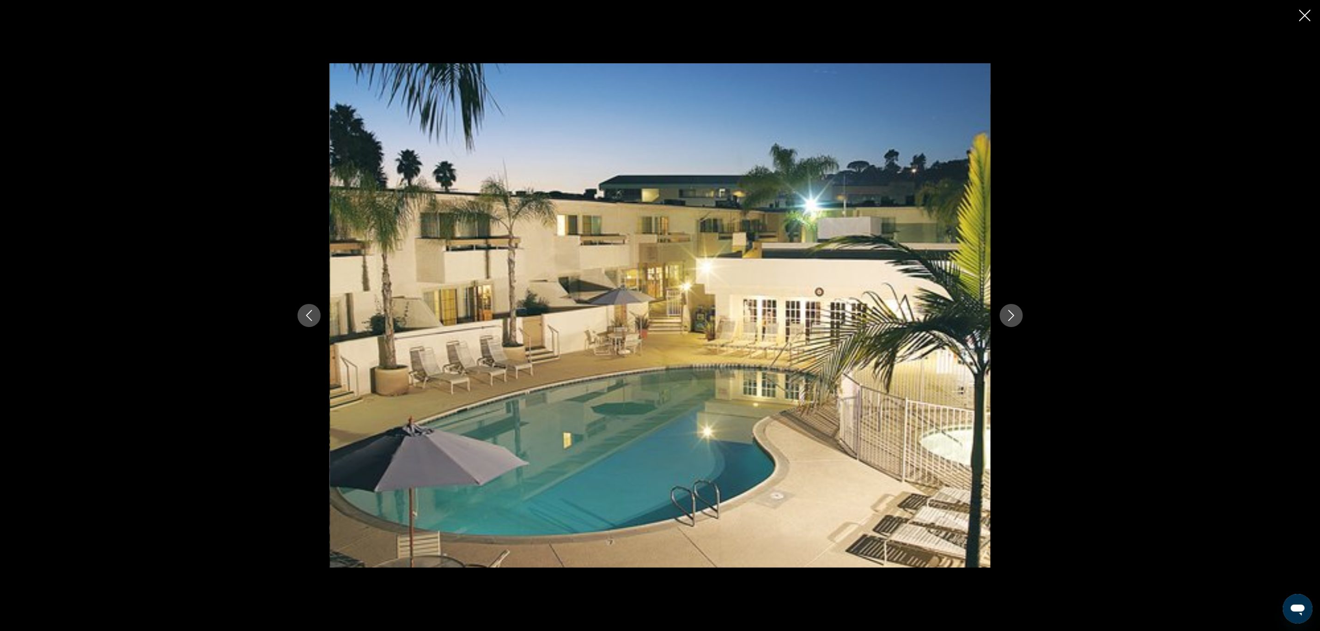
click at [1010, 317] on icon "Next image" at bounding box center [1011, 315] width 11 height 11
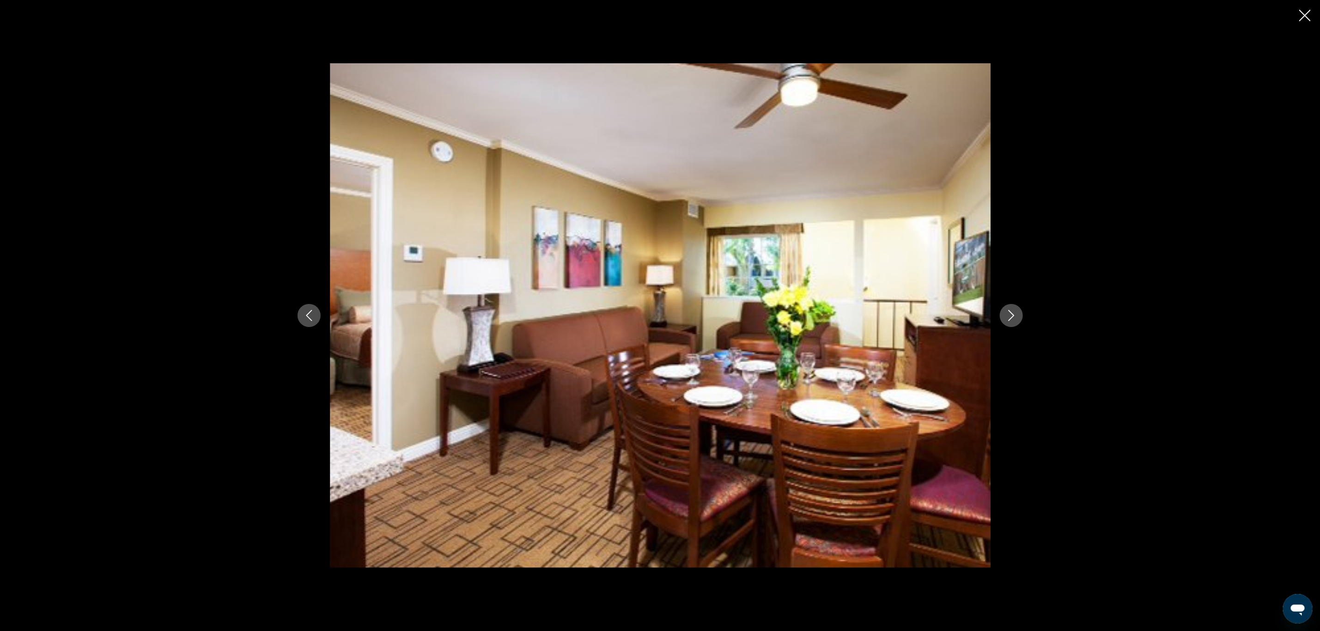
click at [1010, 317] on icon "Next image" at bounding box center [1011, 315] width 11 height 11
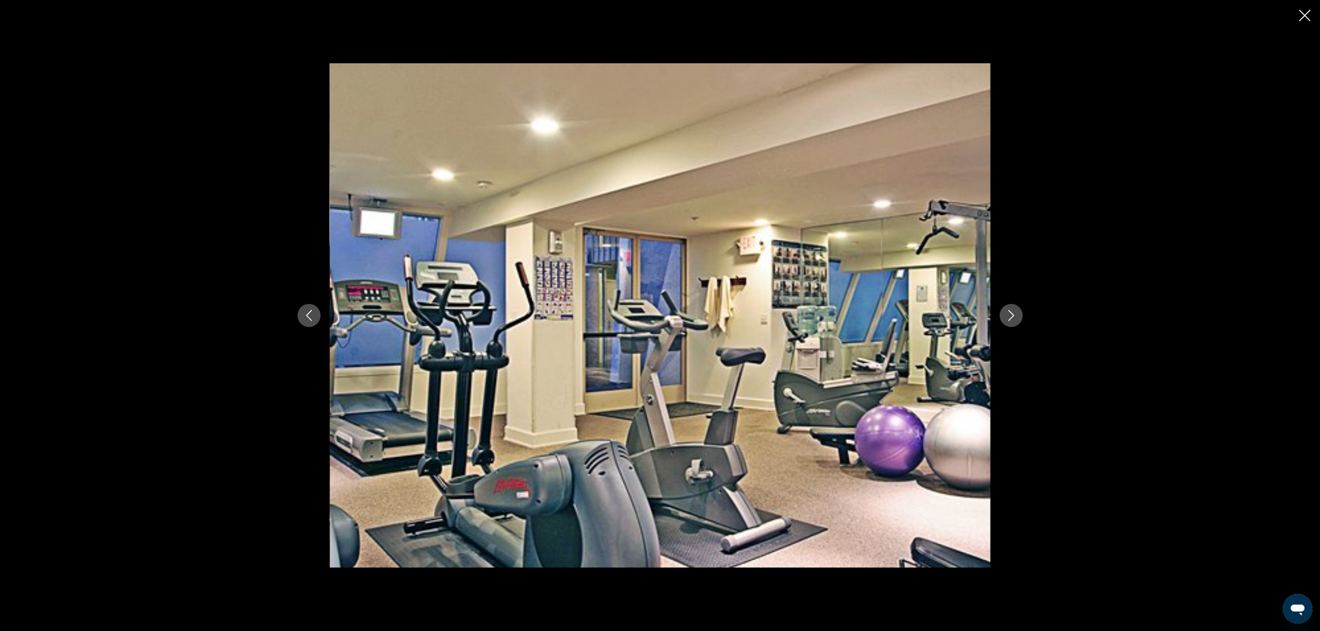
click at [1009, 317] on icon "Next image" at bounding box center [1011, 315] width 11 height 11
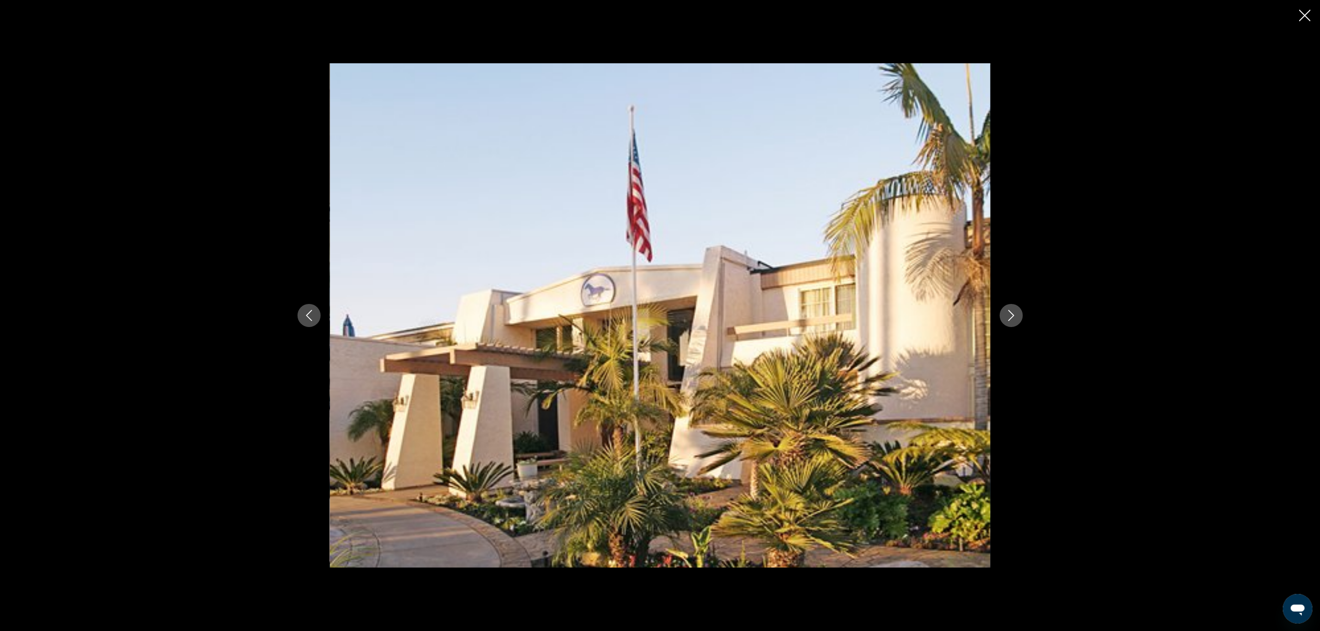
click at [1009, 317] on icon "Next image" at bounding box center [1011, 315] width 11 height 11
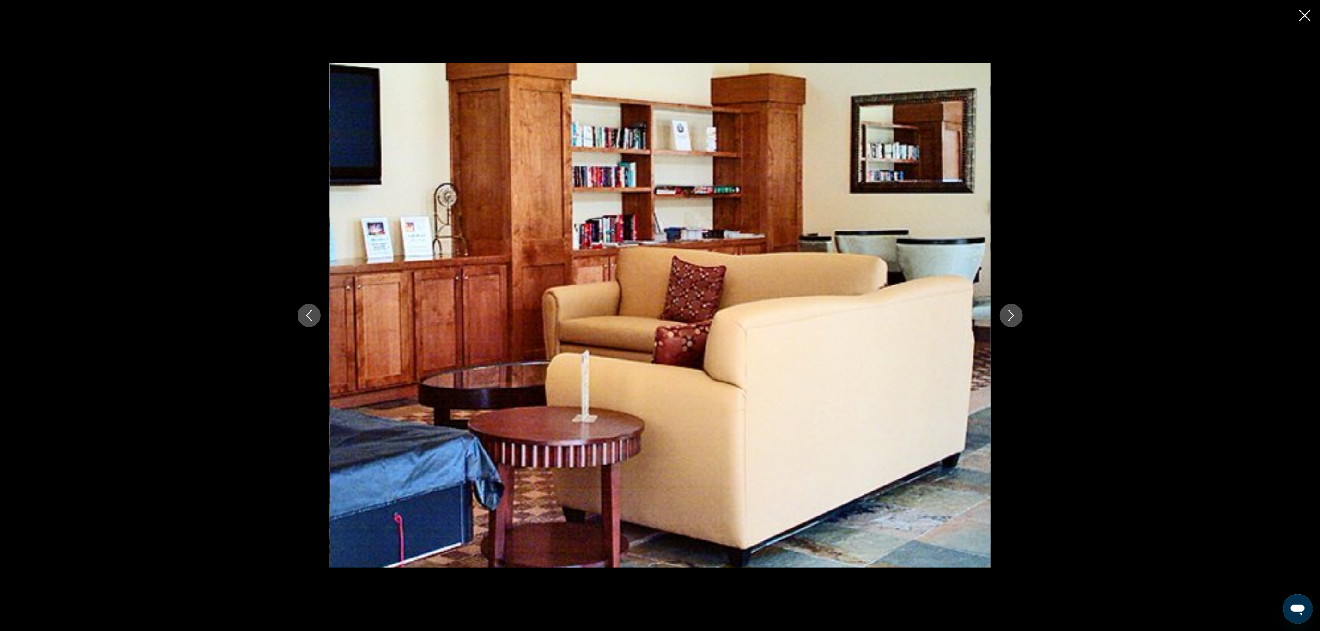
click at [1009, 317] on icon "Next image" at bounding box center [1011, 315] width 11 height 11
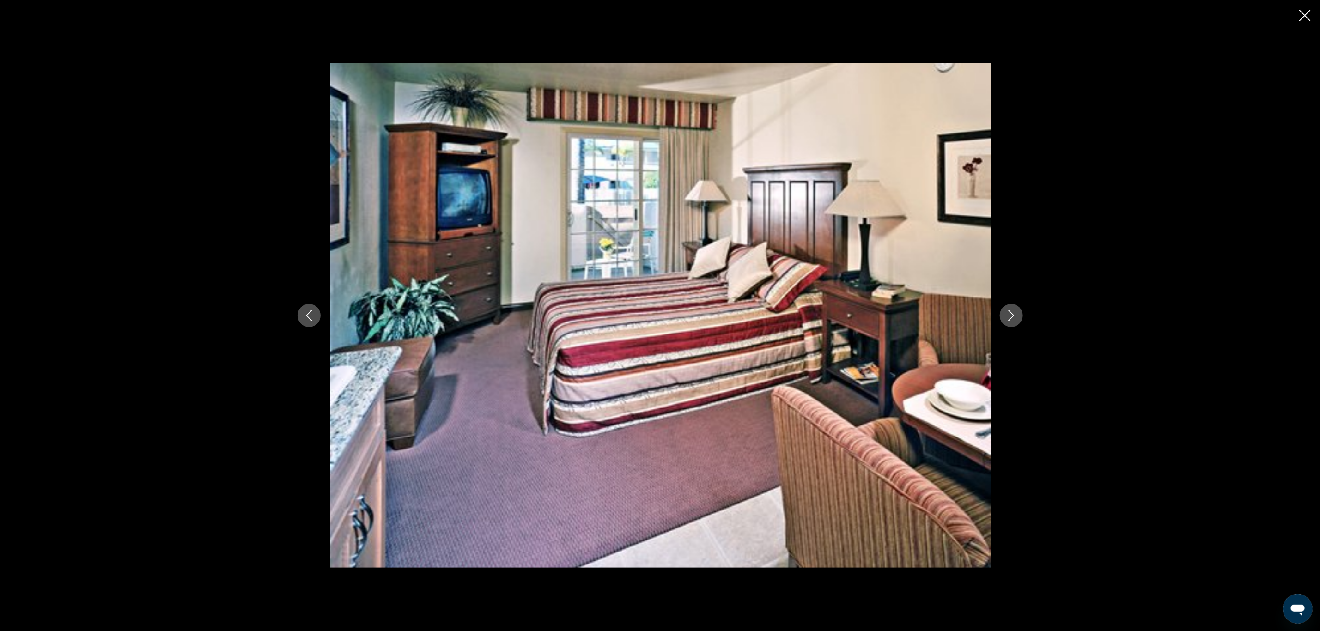
click at [1009, 317] on icon "Next image" at bounding box center [1011, 315] width 11 height 11
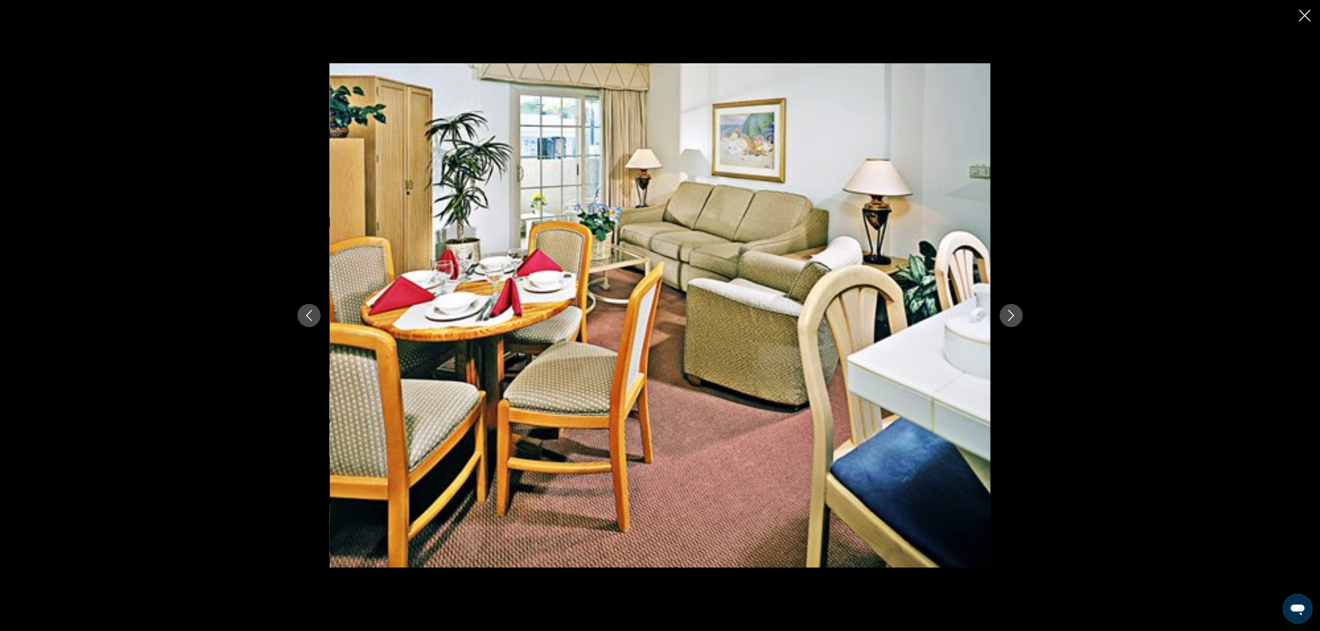
click at [1009, 317] on icon "Next image" at bounding box center [1011, 315] width 11 height 11
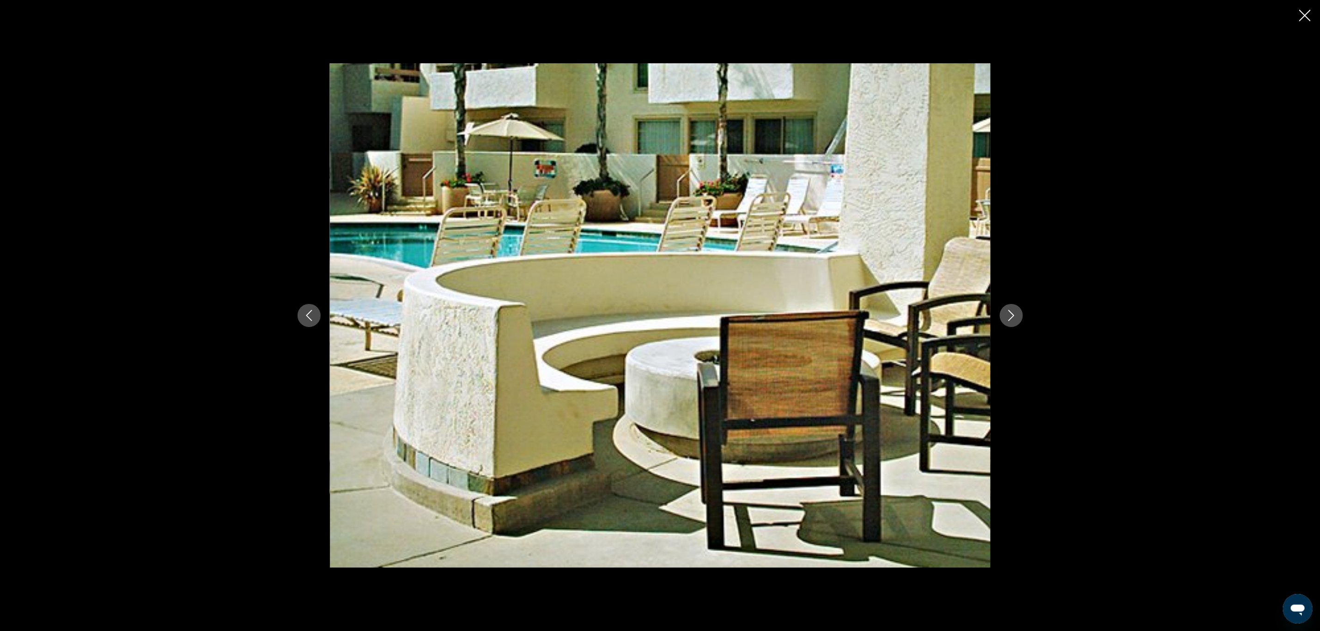
click at [1009, 317] on icon "Next image" at bounding box center [1011, 315] width 11 height 11
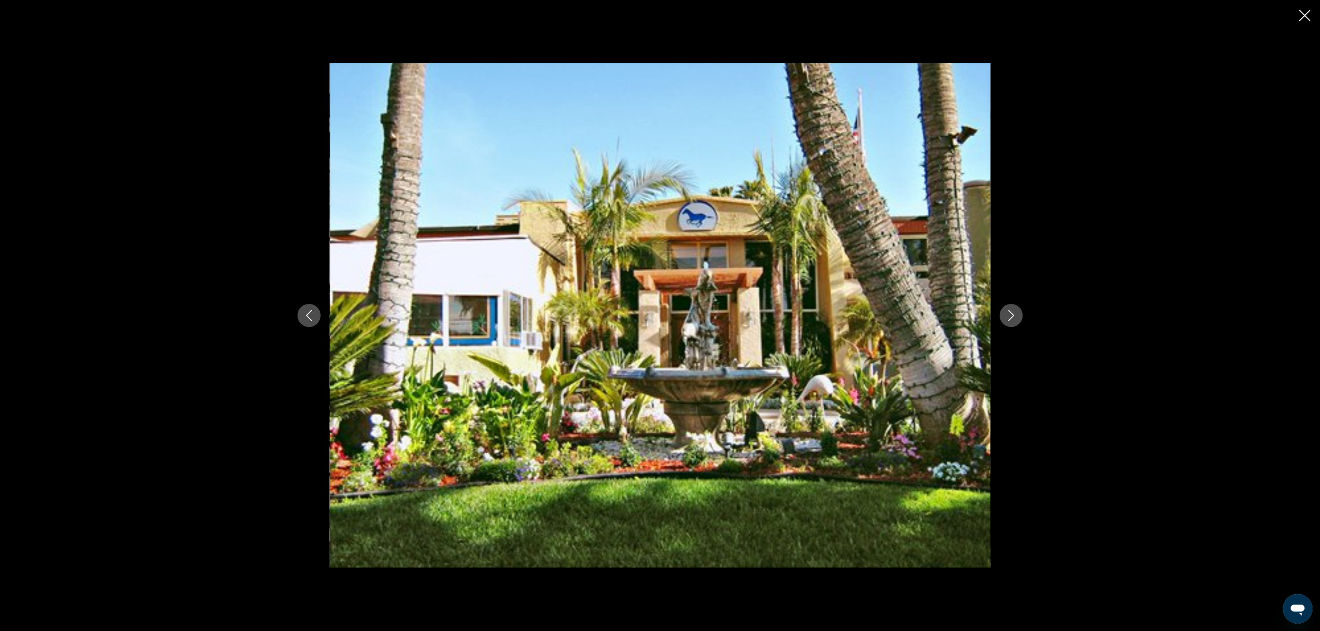
click at [1009, 317] on icon "Next image" at bounding box center [1011, 315] width 11 height 11
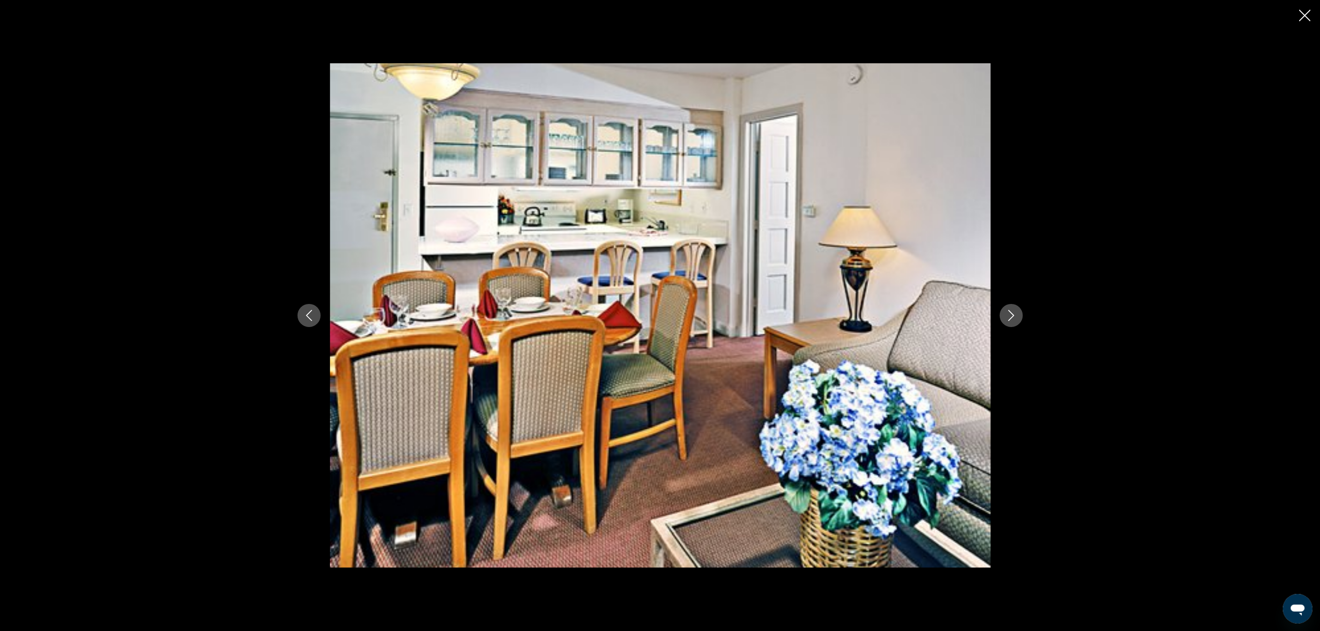
click at [1009, 317] on icon "Next image" at bounding box center [1011, 315] width 11 height 11
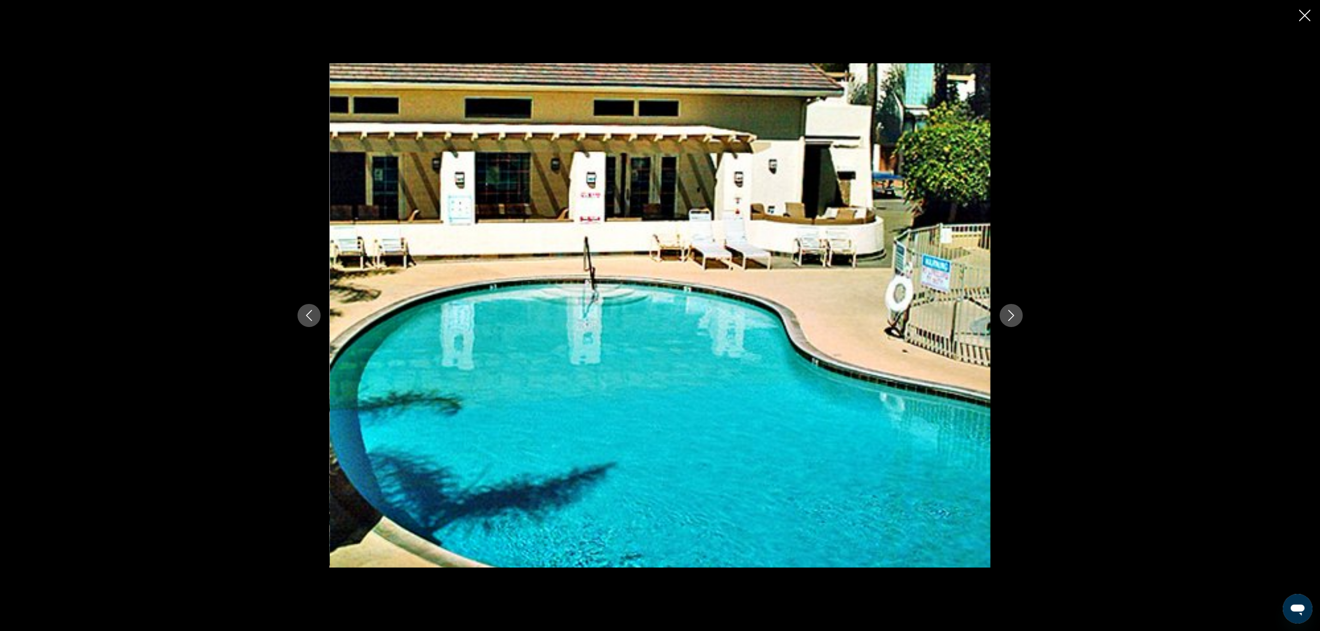
click at [1009, 317] on icon "Next image" at bounding box center [1011, 315] width 11 height 11
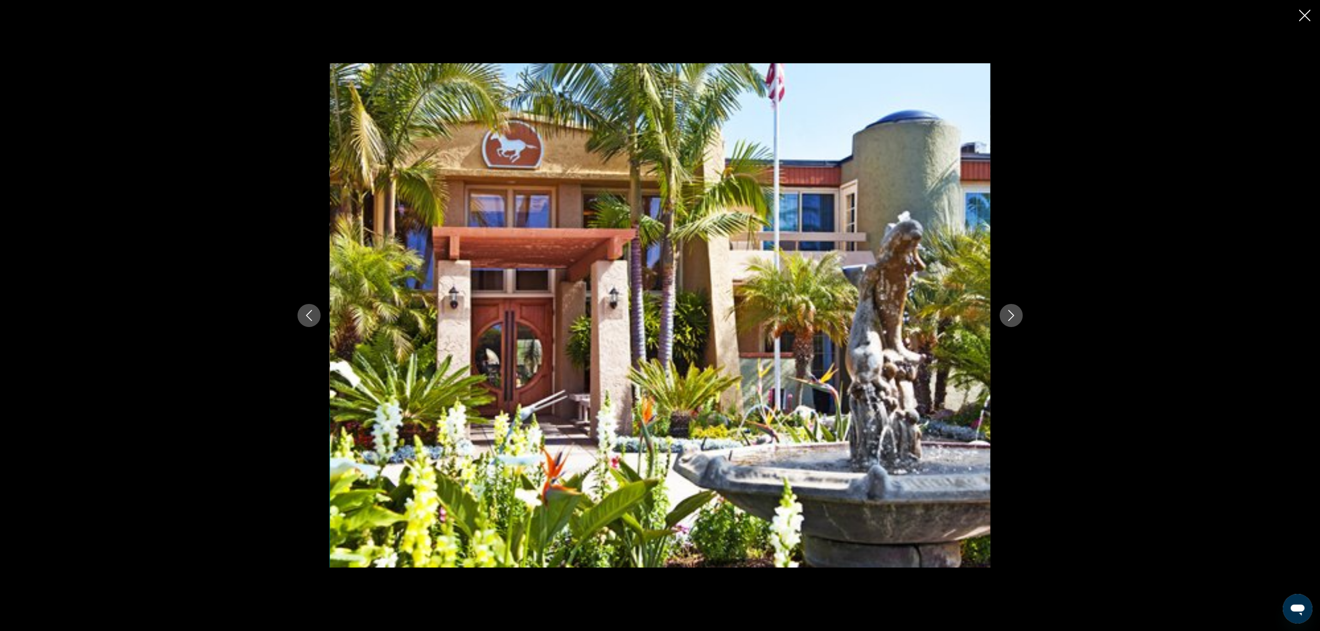
click at [1009, 317] on icon "Next image" at bounding box center [1011, 315] width 11 height 11
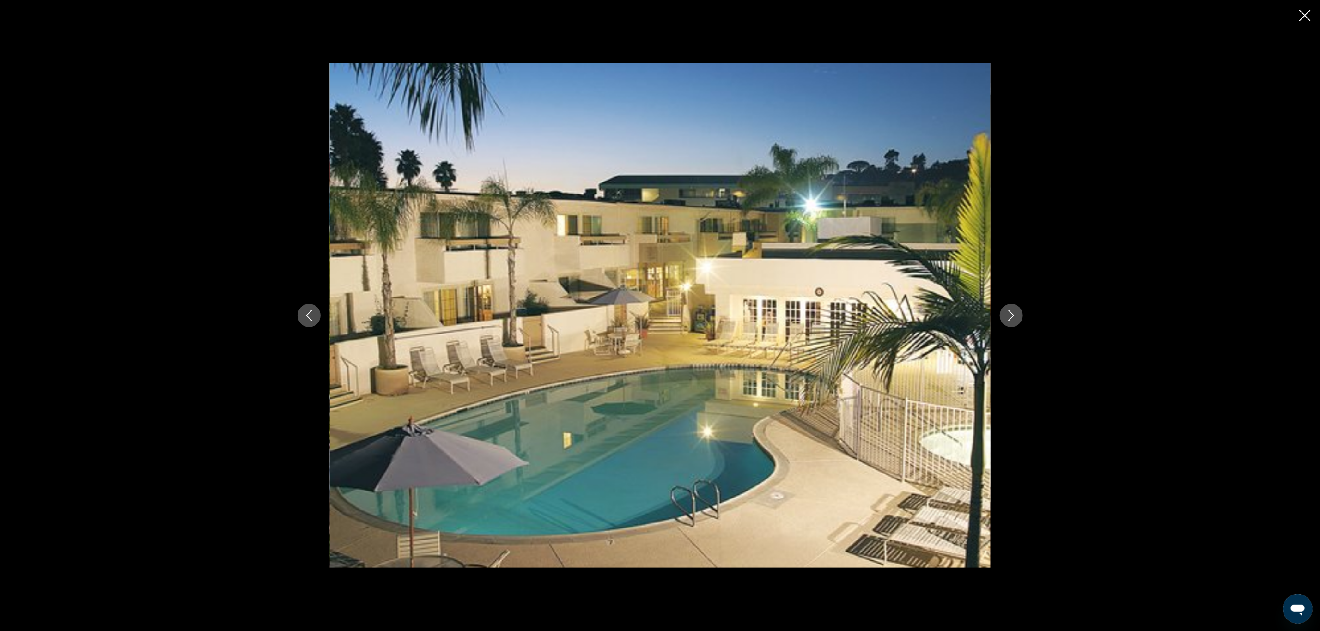
click at [1009, 317] on icon "Next image" at bounding box center [1011, 315] width 11 height 11
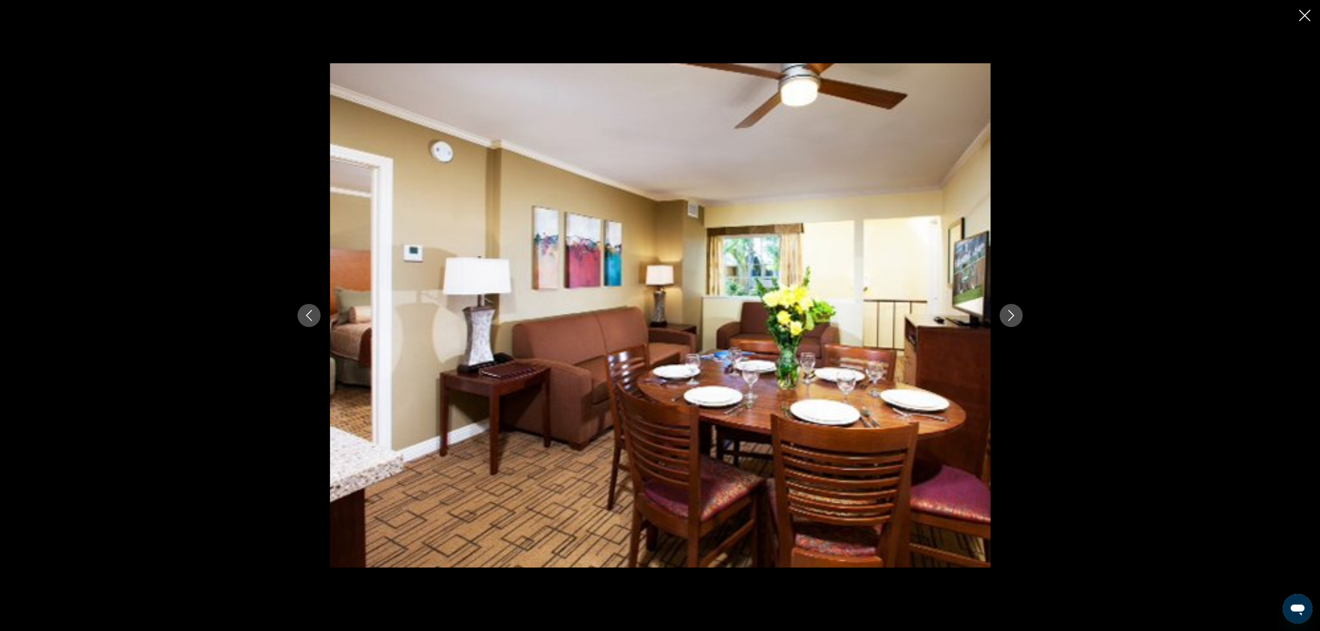
click at [1301, 16] on icon "Close slideshow" at bounding box center [1305, 16] width 12 height 12
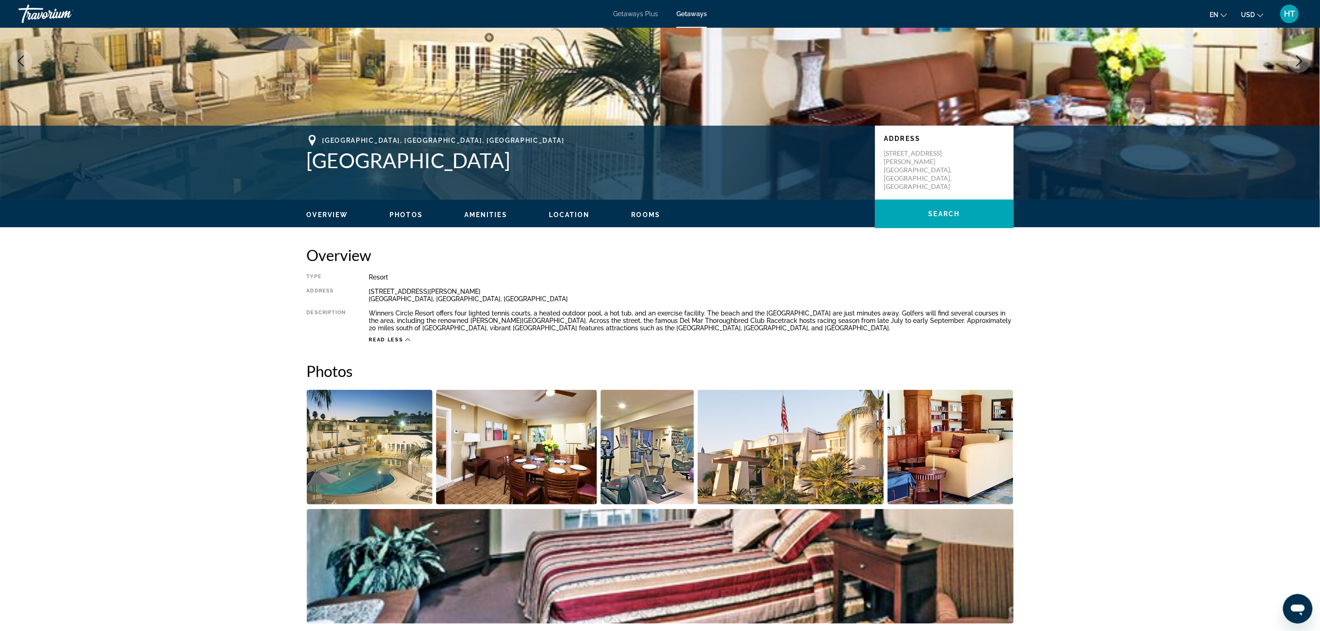
scroll to position [0, 0]
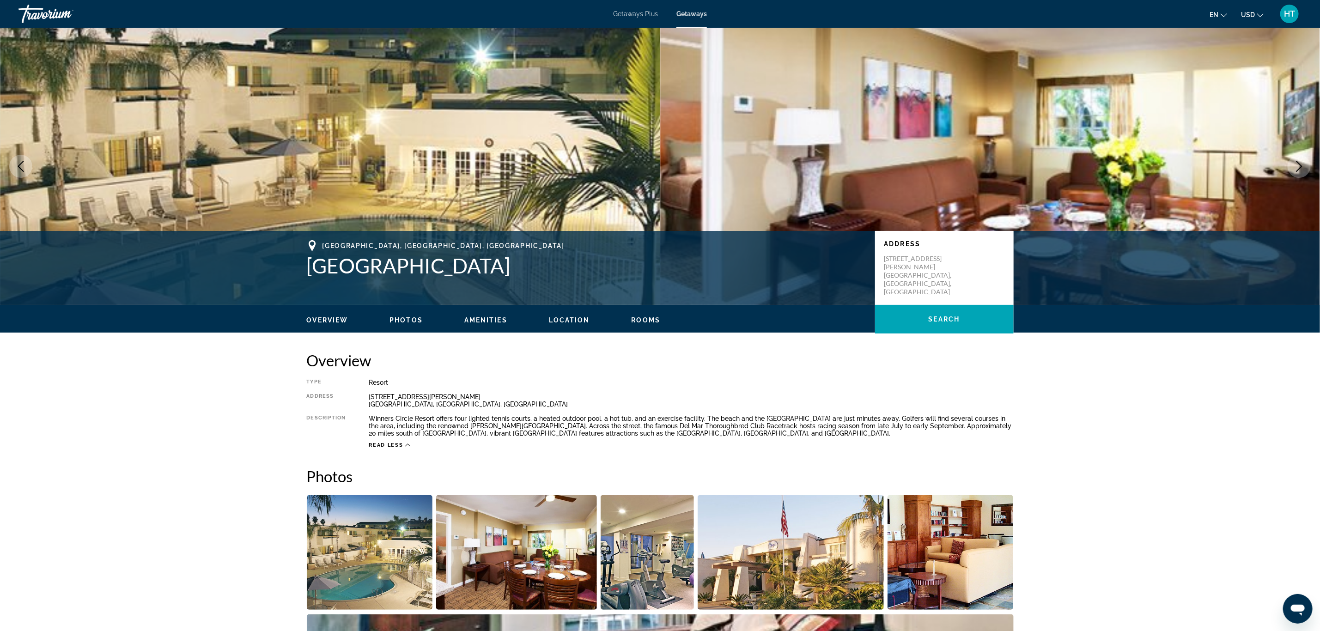
click at [577, 313] on div "Overview Photos Amenities Location Rooms Search" at bounding box center [660, 319] width 744 height 29
click at [570, 319] on span "Location" at bounding box center [569, 319] width 41 height 7
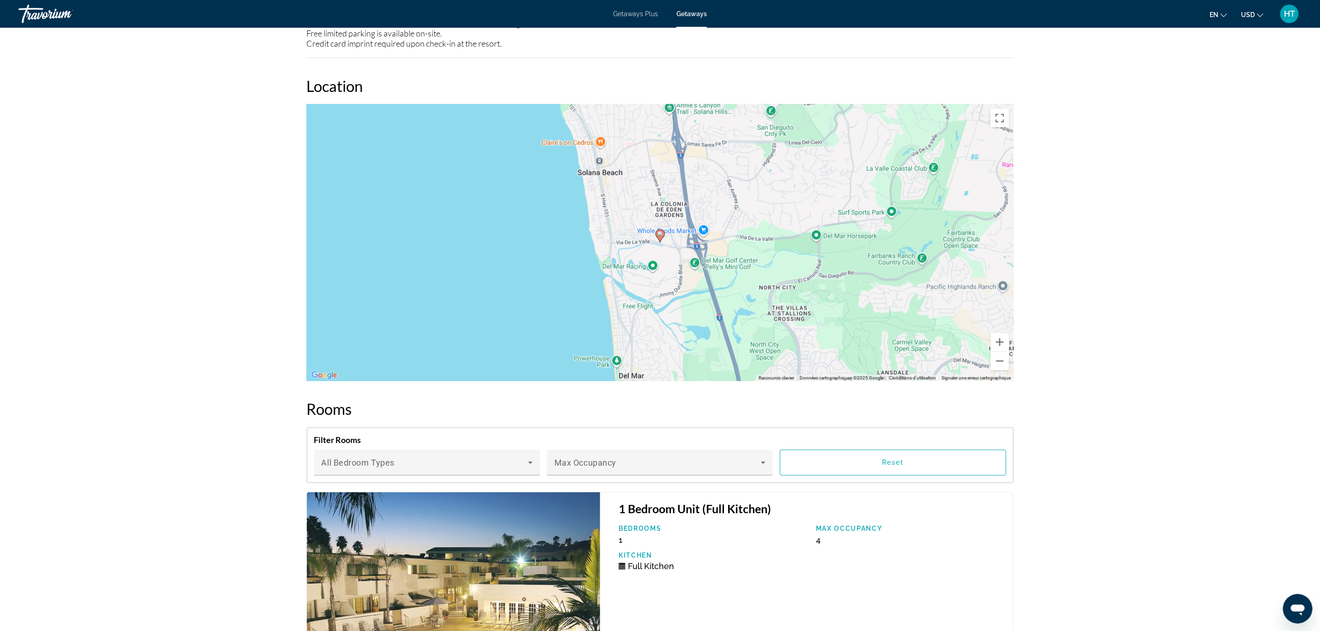
scroll to position [1209, 0]
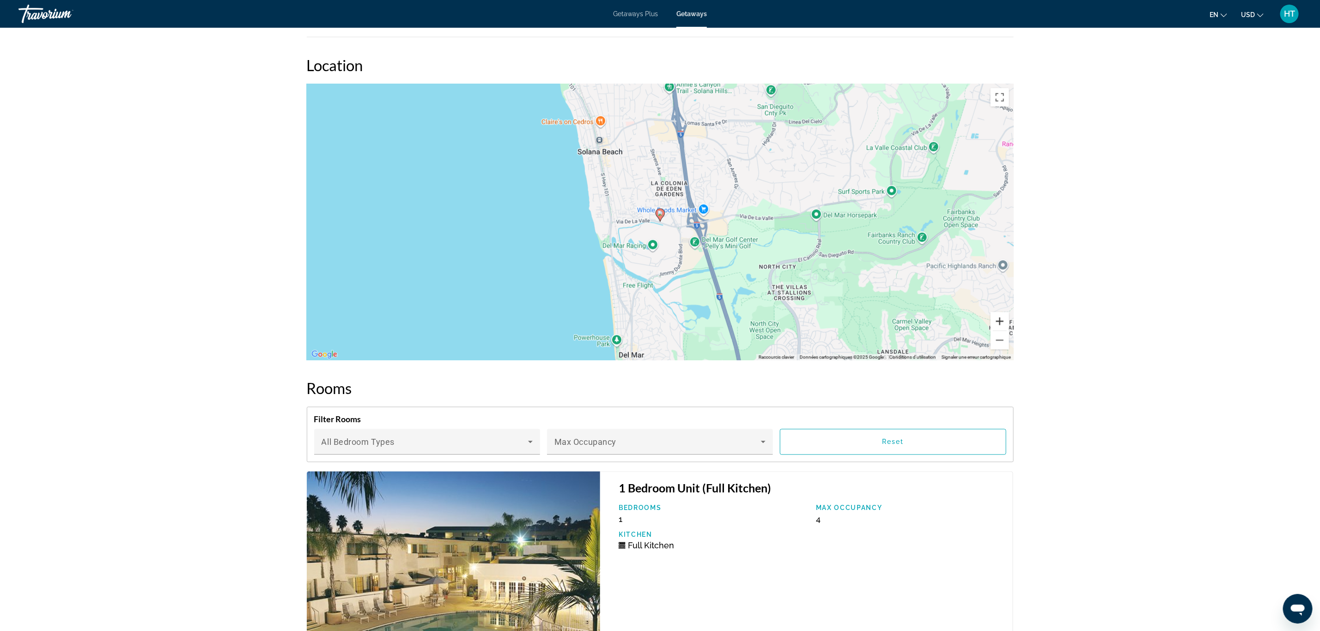
click at [997, 315] on button "Zoom avant" at bounding box center [999, 321] width 18 height 18
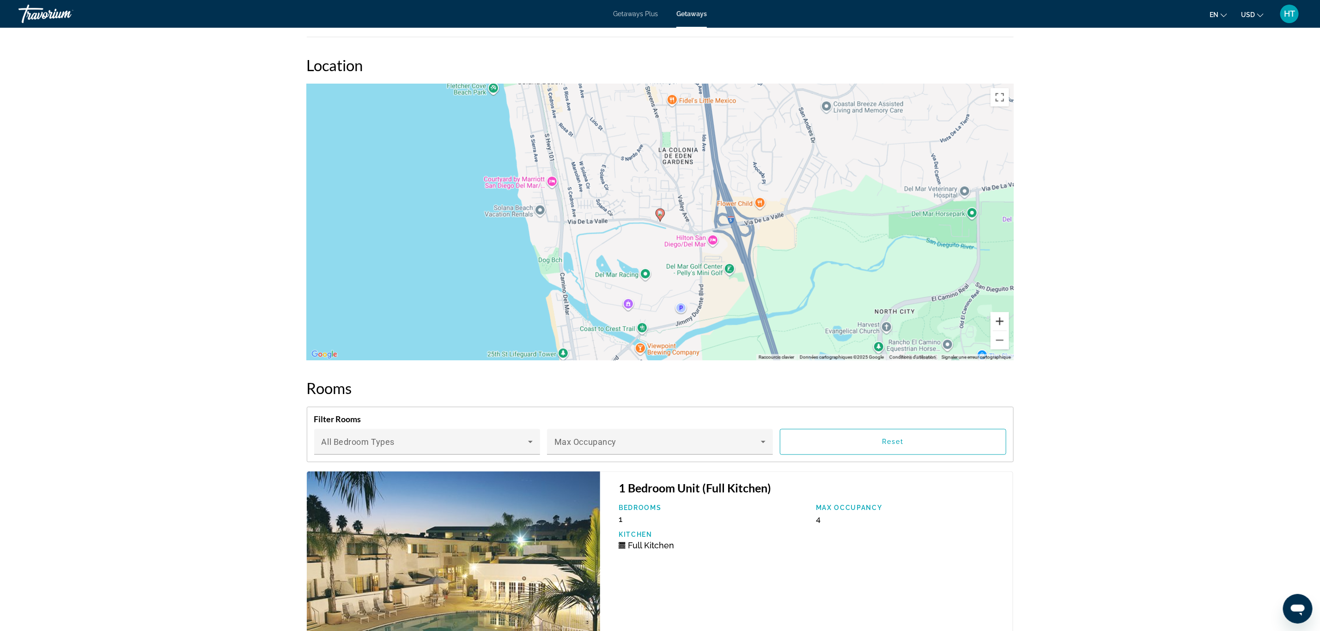
click at [998, 316] on button "Zoom avant" at bounding box center [999, 321] width 18 height 18
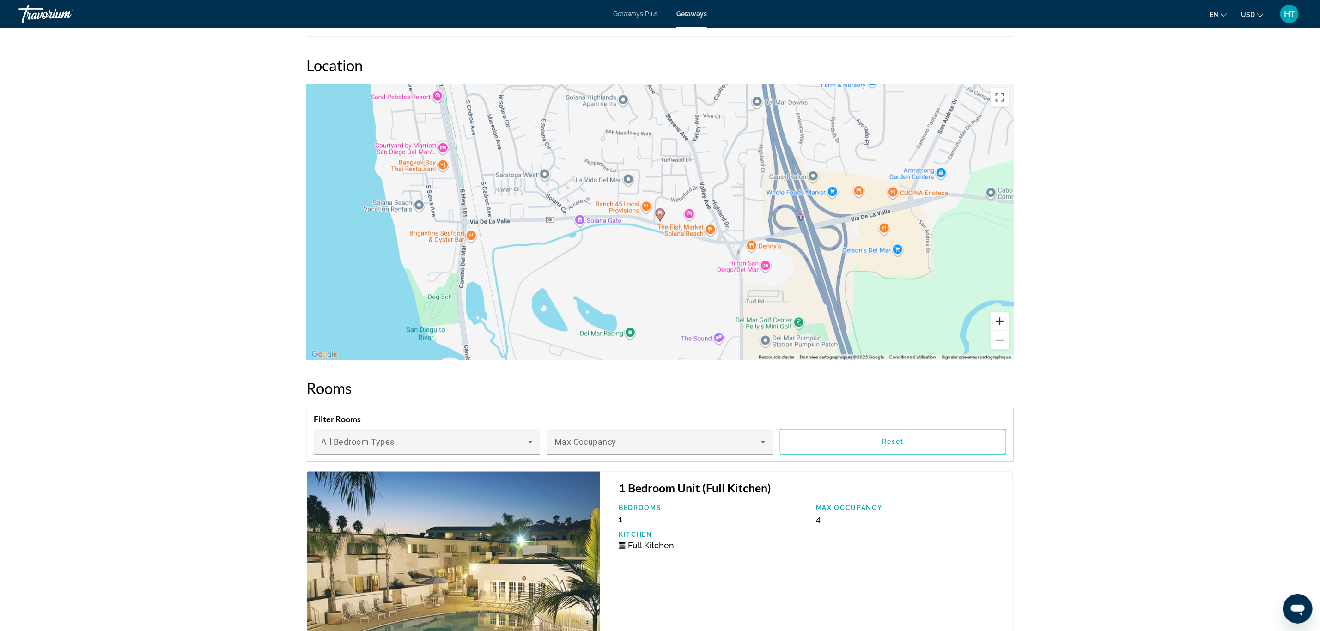
click at [998, 316] on button "Zoom avant" at bounding box center [999, 321] width 18 height 18
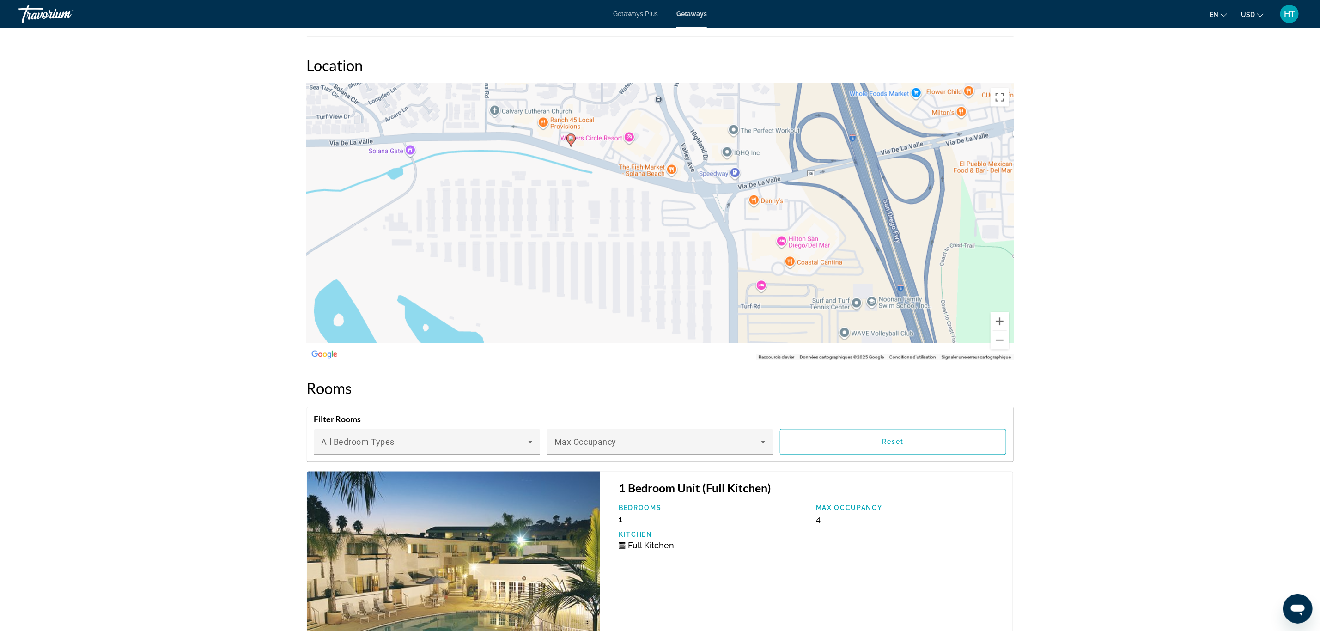
drag, startPoint x: 790, startPoint y: 324, endPoint x: 698, endPoint y: 247, distance: 121.0
click at [698, 247] on div "Pour activer le glissement avec le clavier, appuyez sur Alt+Entrée. Une fois ce…" at bounding box center [660, 222] width 707 height 277
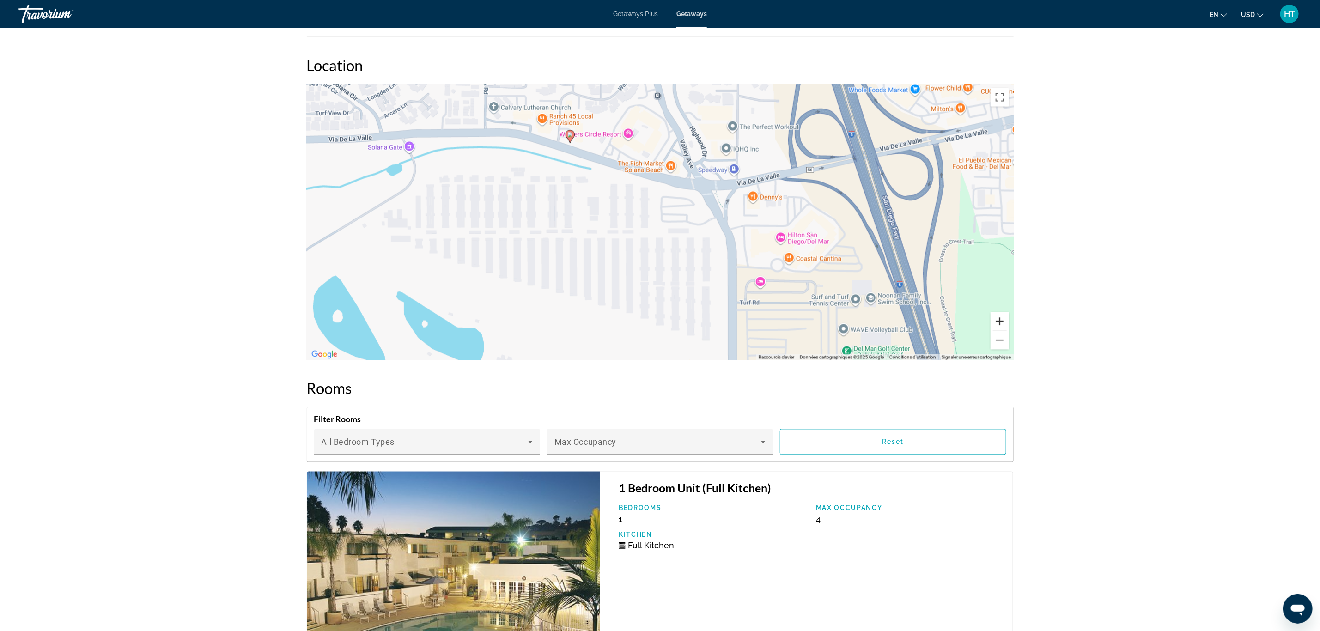
click at [1003, 319] on button "Zoom avant" at bounding box center [999, 321] width 18 height 18
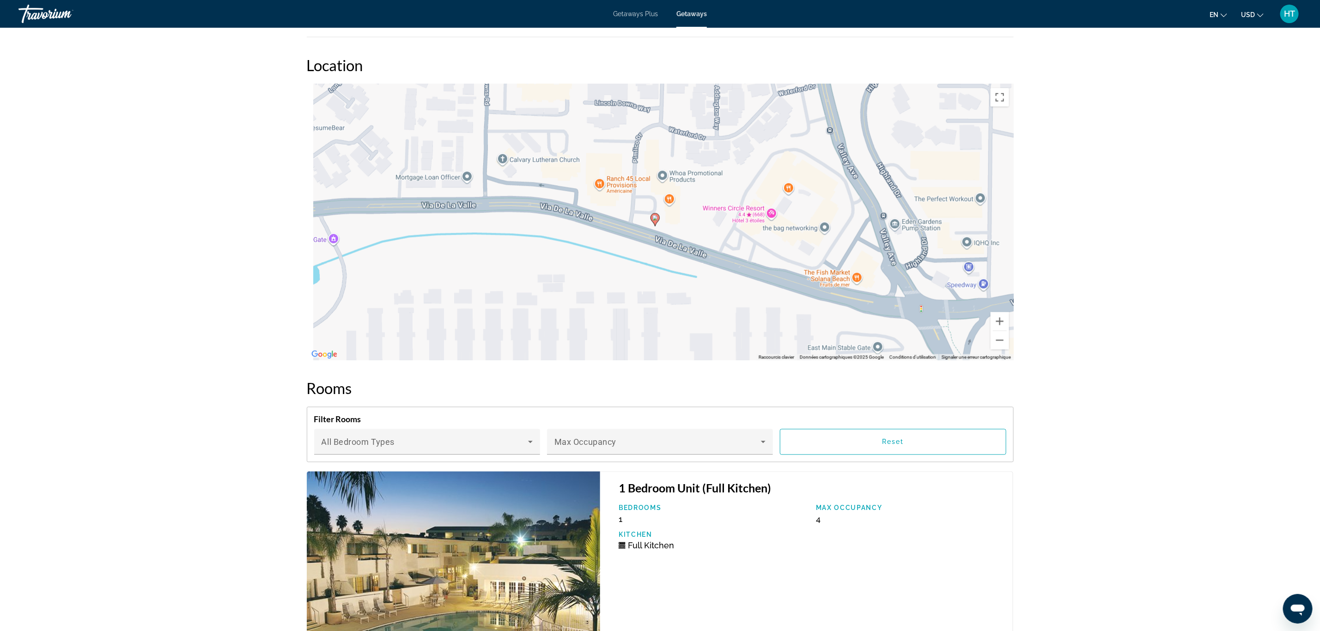
drag, startPoint x: 506, startPoint y: 209, endPoint x: 687, endPoint y: 384, distance: 251.9
click at [687, 384] on div "Overview Type Resort All-Inclusive No All-Inclusive Address [STREET_ADDRESS][PE…" at bounding box center [660, 255] width 716 height 2225
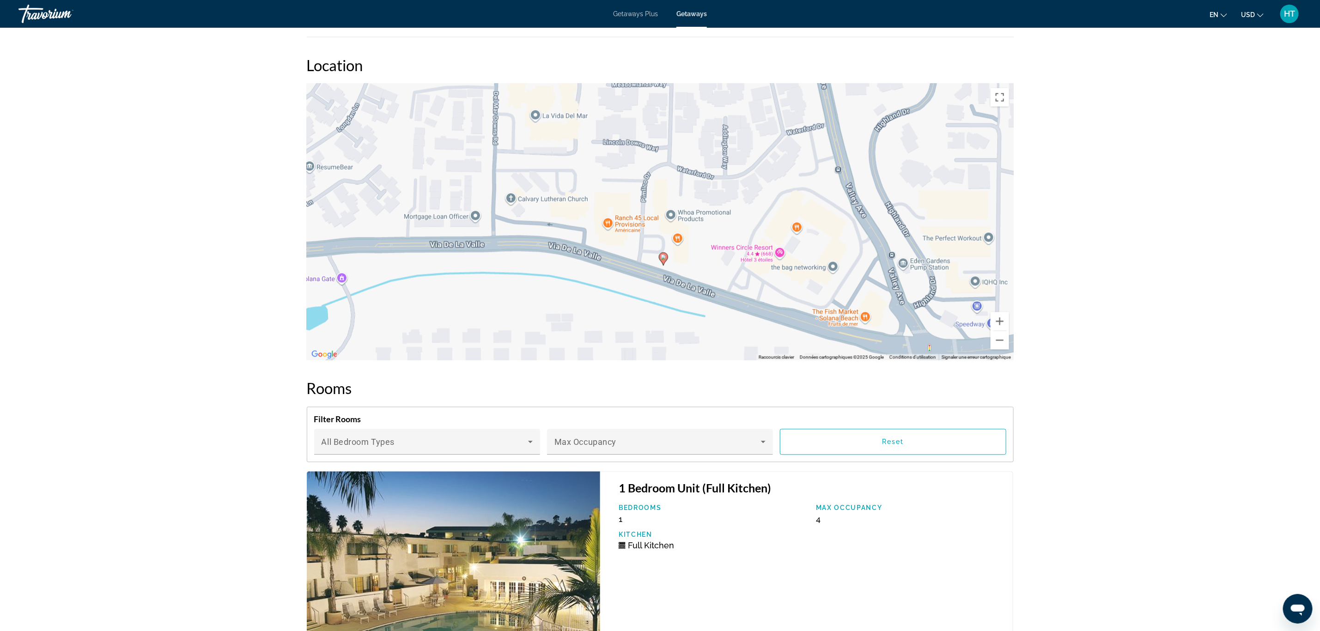
drag, startPoint x: 670, startPoint y: 238, endPoint x: 674, endPoint y: 266, distance: 28.0
click at [674, 266] on div "Pour activer le glissement avec le clavier, appuyez sur Alt+Entrée. Une fois ce…" at bounding box center [660, 222] width 707 height 277
